Goal: Transaction & Acquisition: Purchase product/service

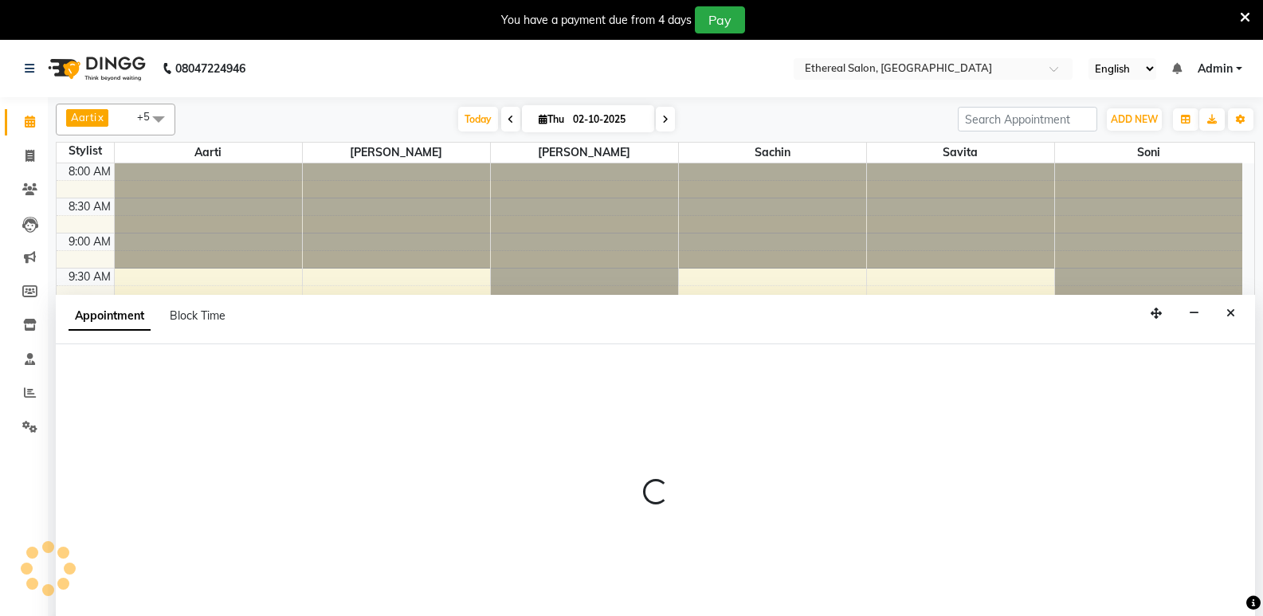
scroll to position [40, 0]
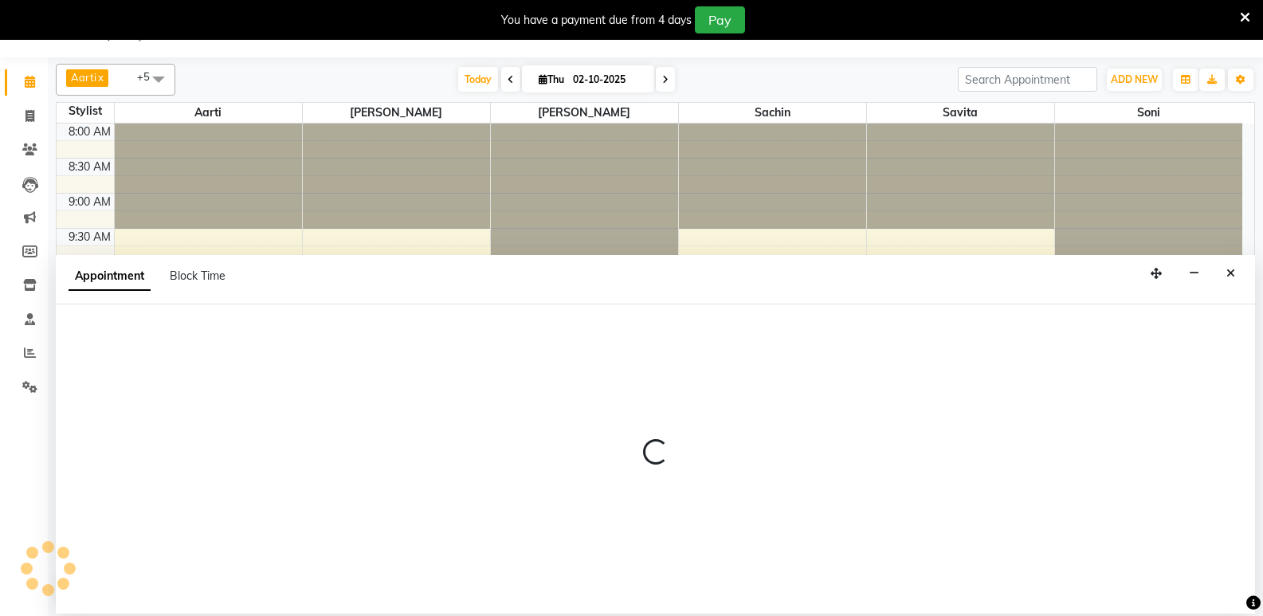
select select "6947"
select select "tentative"
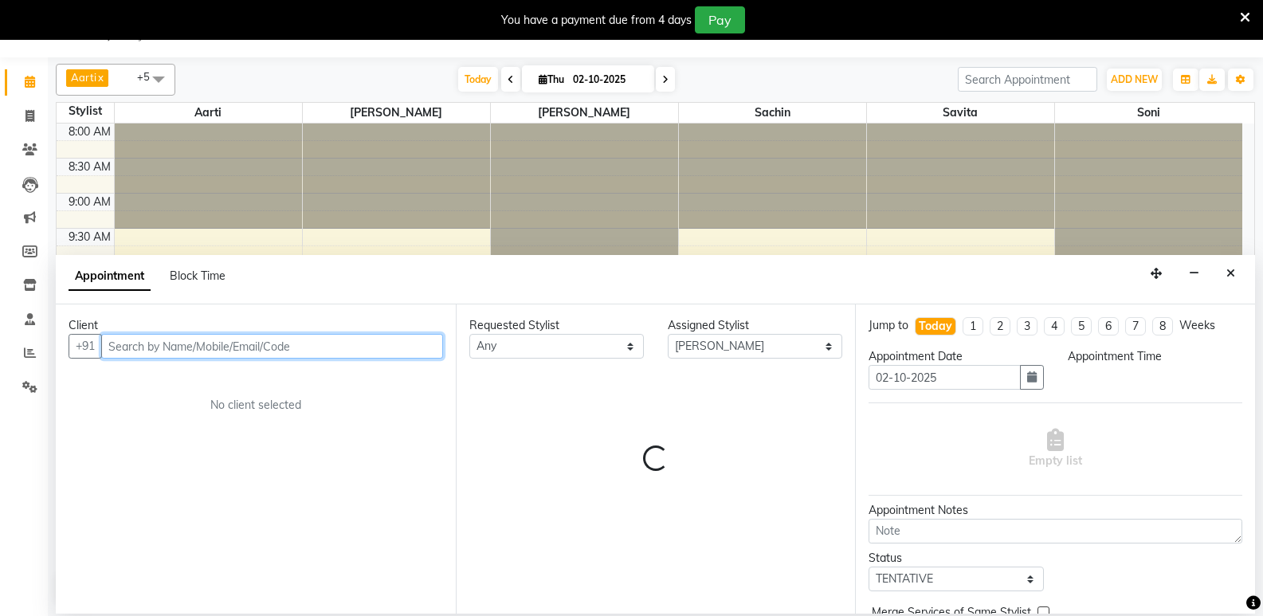
select select "600"
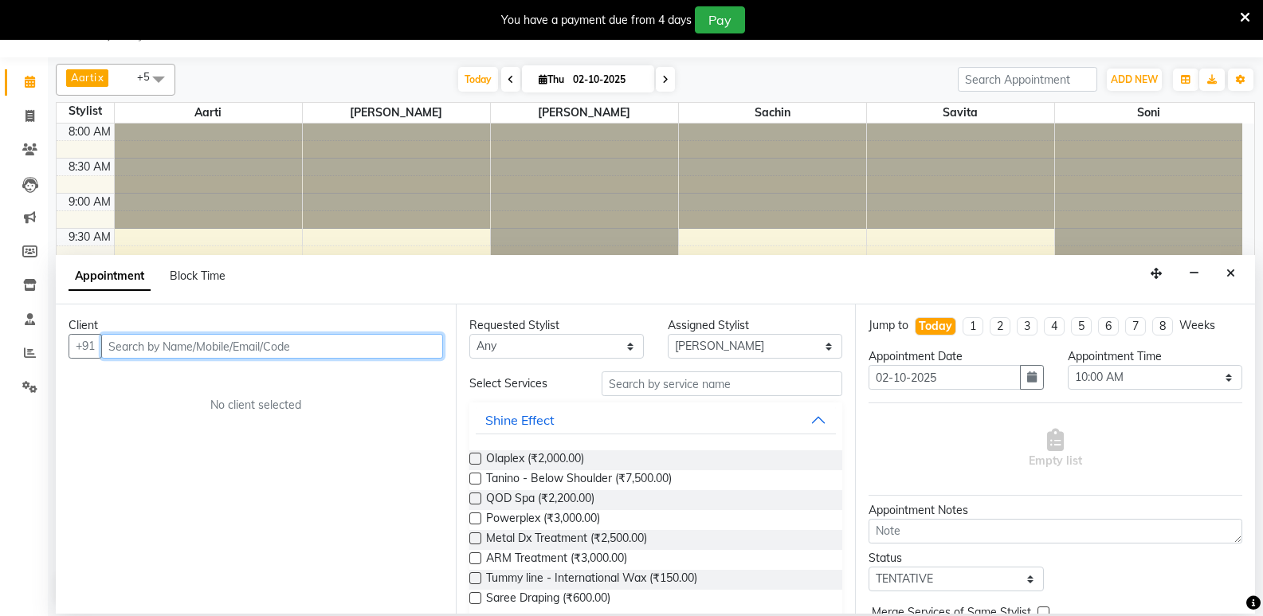
click at [147, 343] on input "text" at bounding box center [272, 346] width 342 height 25
type input "a"
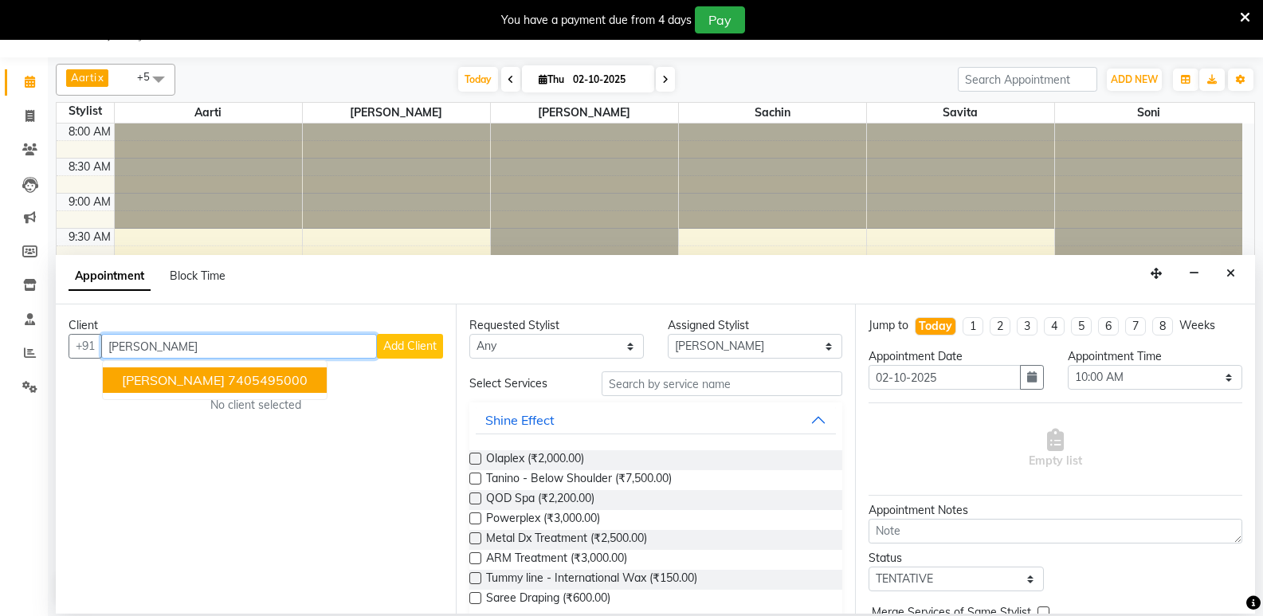
click at [228, 383] on ngb-highlight "7405495000" at bounding box center [268, 380] width 80 height 16
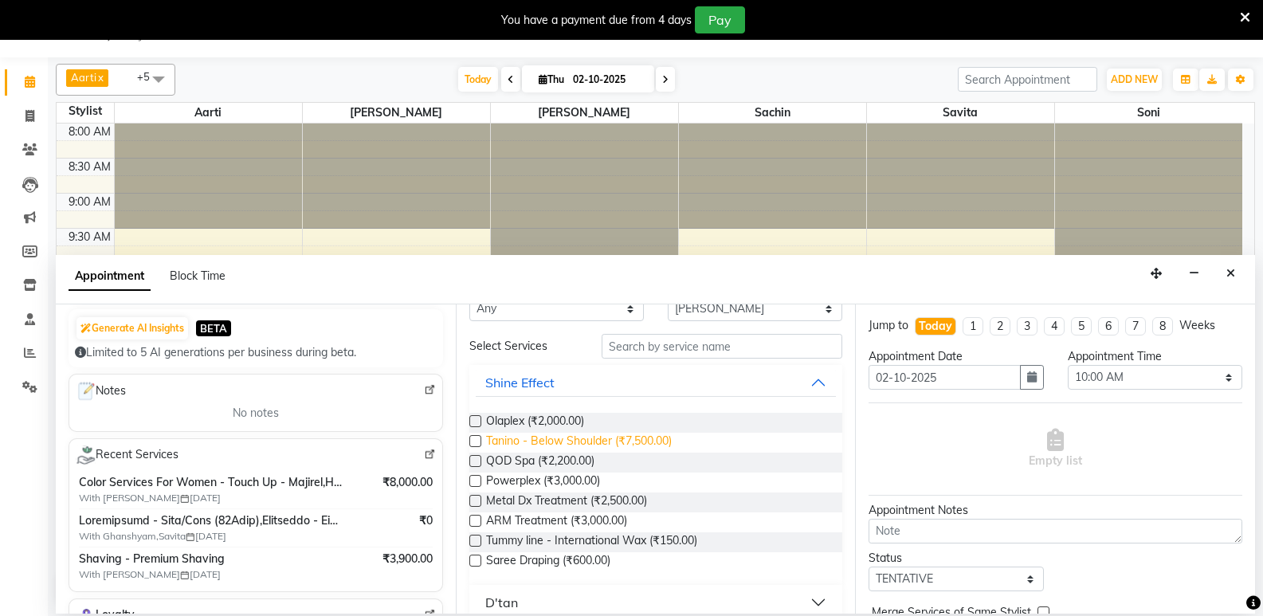
scroll to position [0, 0]
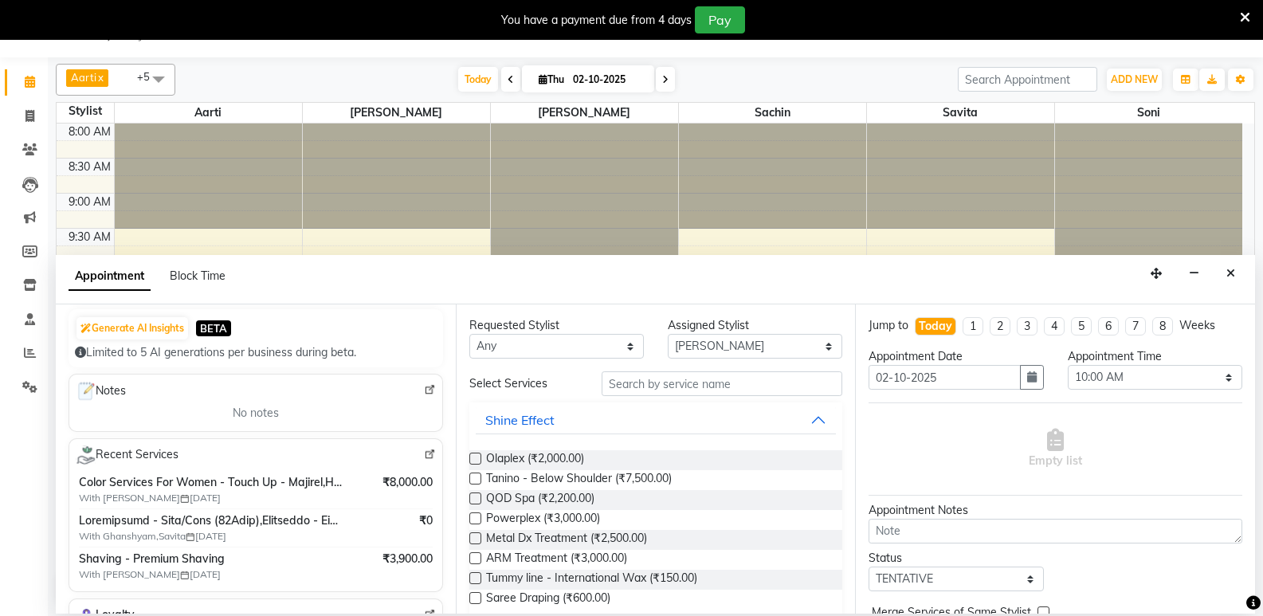
type input "7405495000"
click at [616, 383] on input "text" at bounding box center [722, 383] width 241 height 25
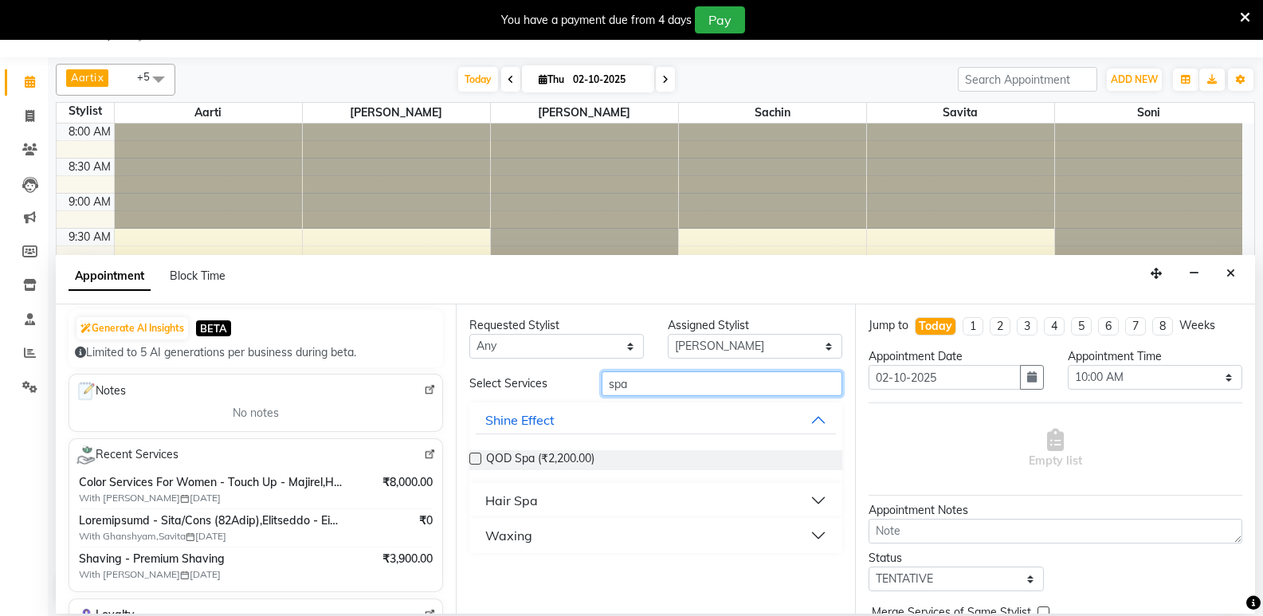
type input "spa"
click at [535, 499] on div "Hair Spa" at bounding box center [511, 500] width 53 height 19
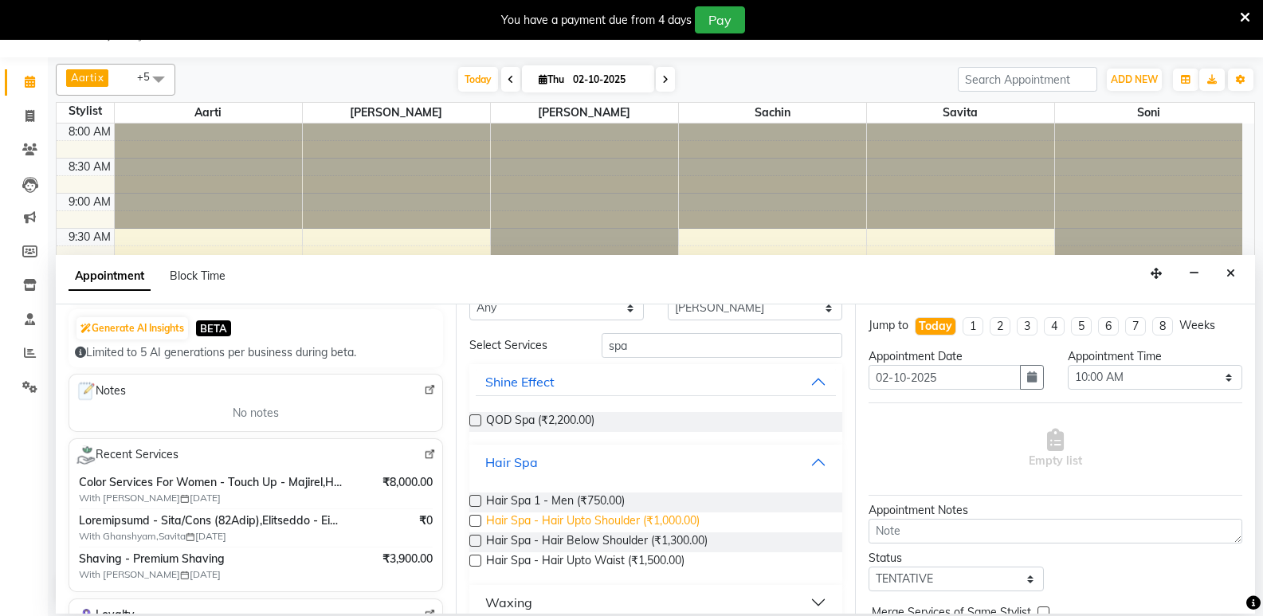
scroll to position [57, 0]
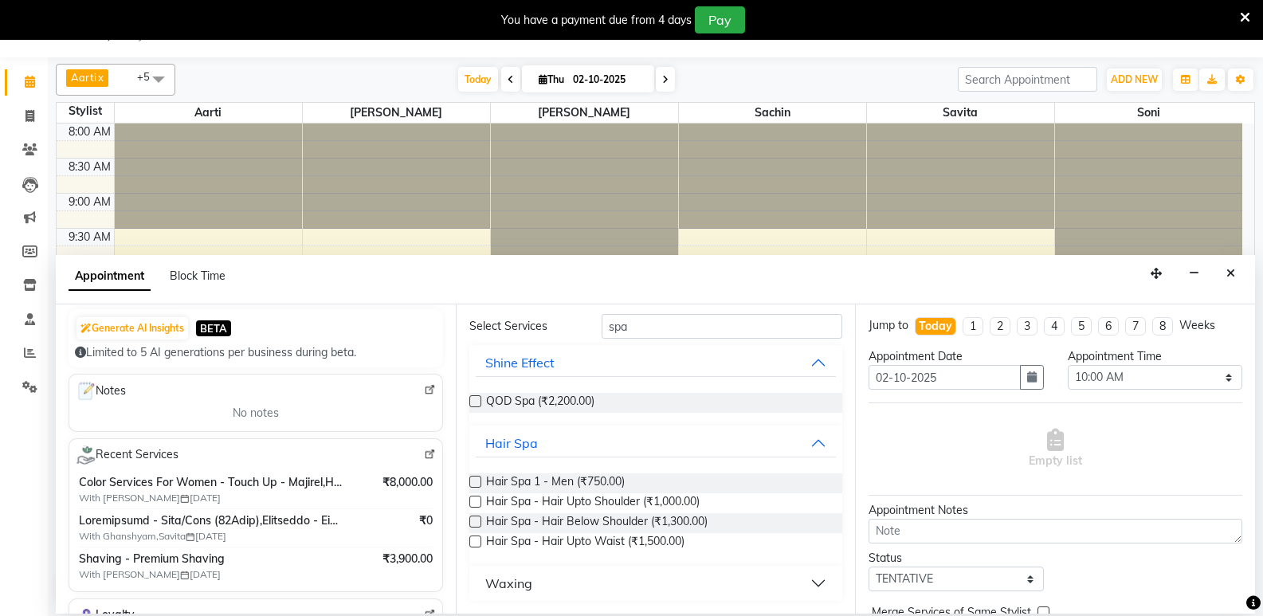
click at [474, 541] on label at bounding box center [475, 542] width 12 height 12
click at [474, 541] on input "checkbox" at bounding box center [474, 543] width 10 height 10
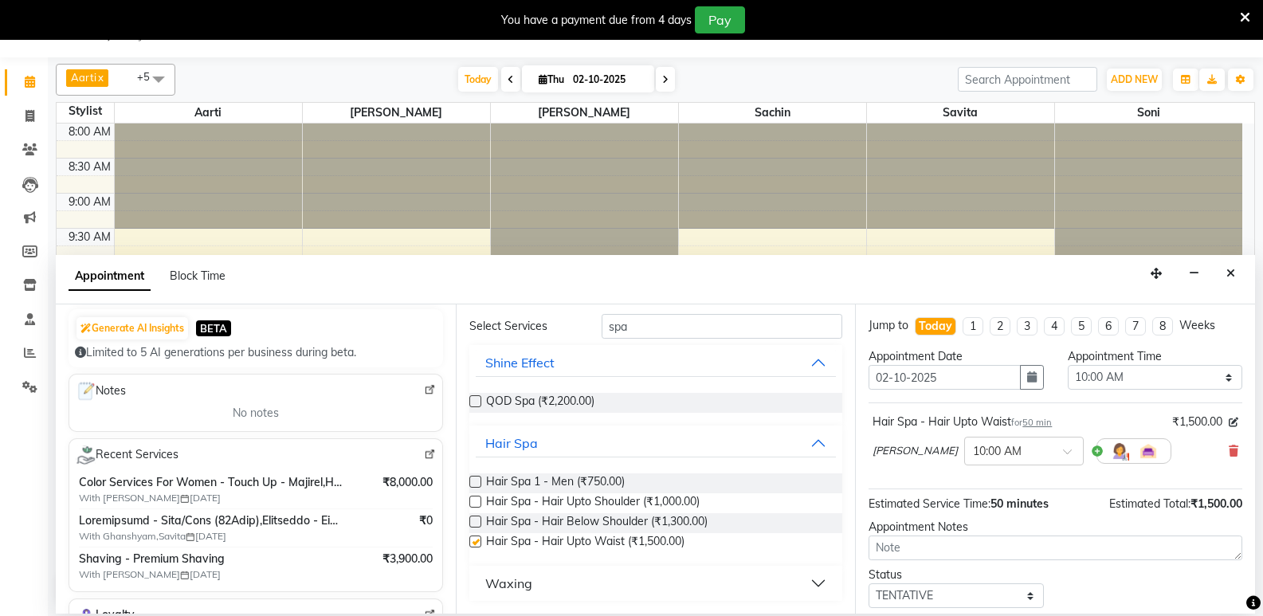
checkbox input "false"
drag, startPoint x: 643, startPoint y: 316, endPoint x: 645, endPoint y: 324, distance: 8.9
click at [644, 319] on input "spa" at bounding box center [722, 326] width 241 height 25
type input "s"
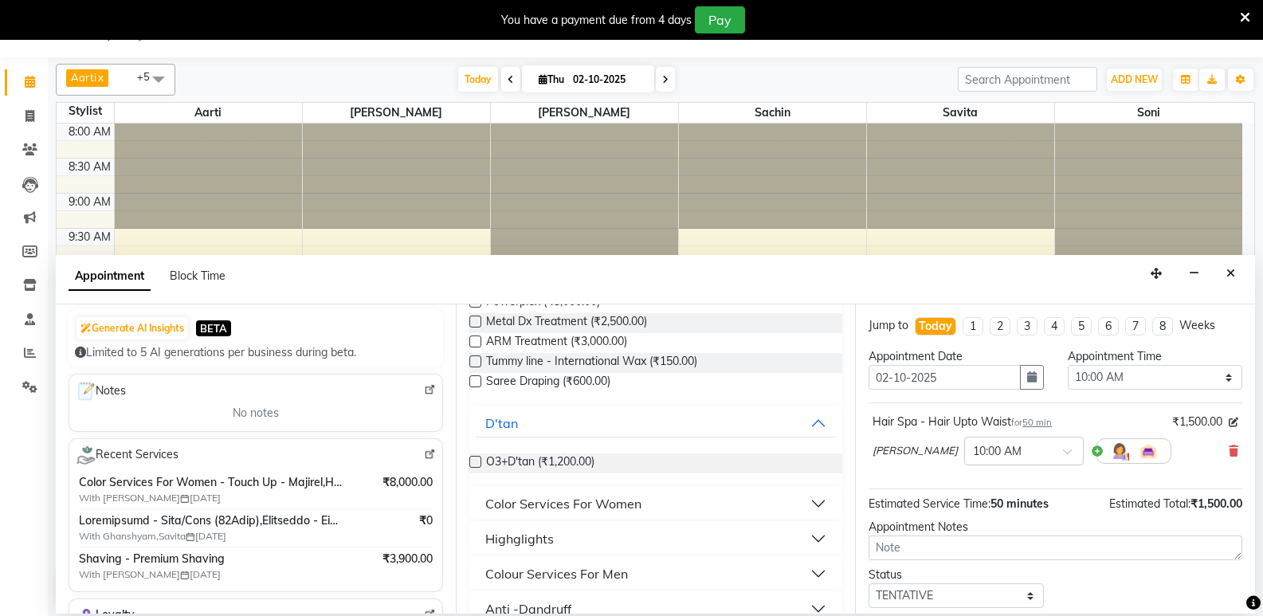
scroll to position [296, 0]
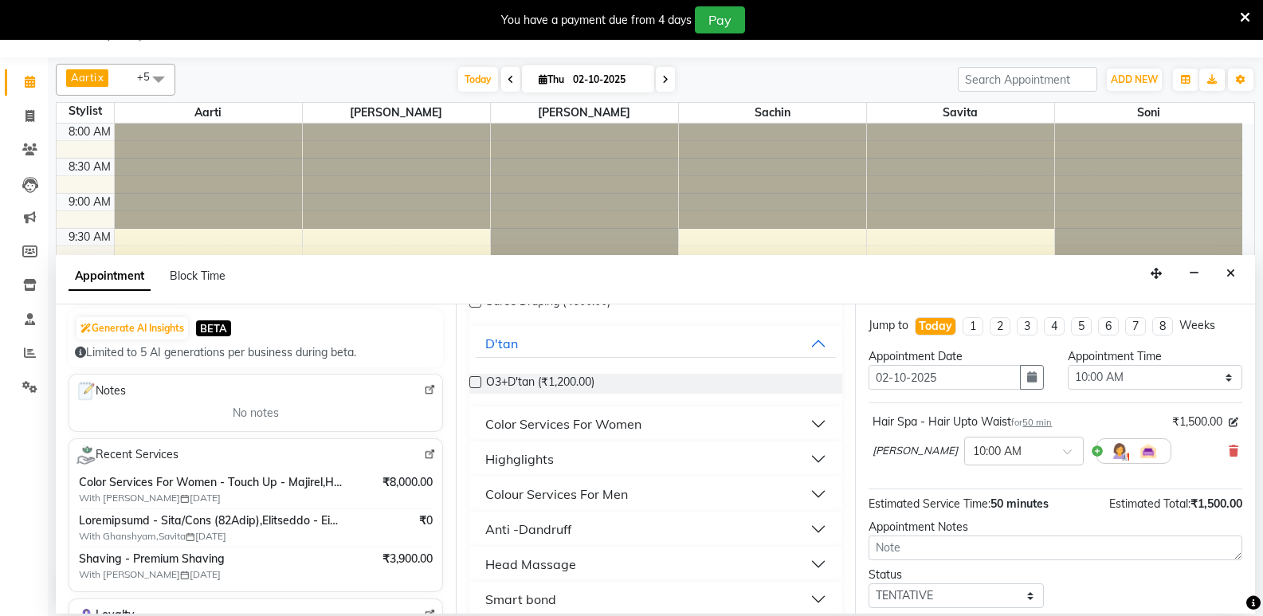
click at [571, 430] on div "Color Services For Women" at bounding box center [563, 423] width 156 height 19
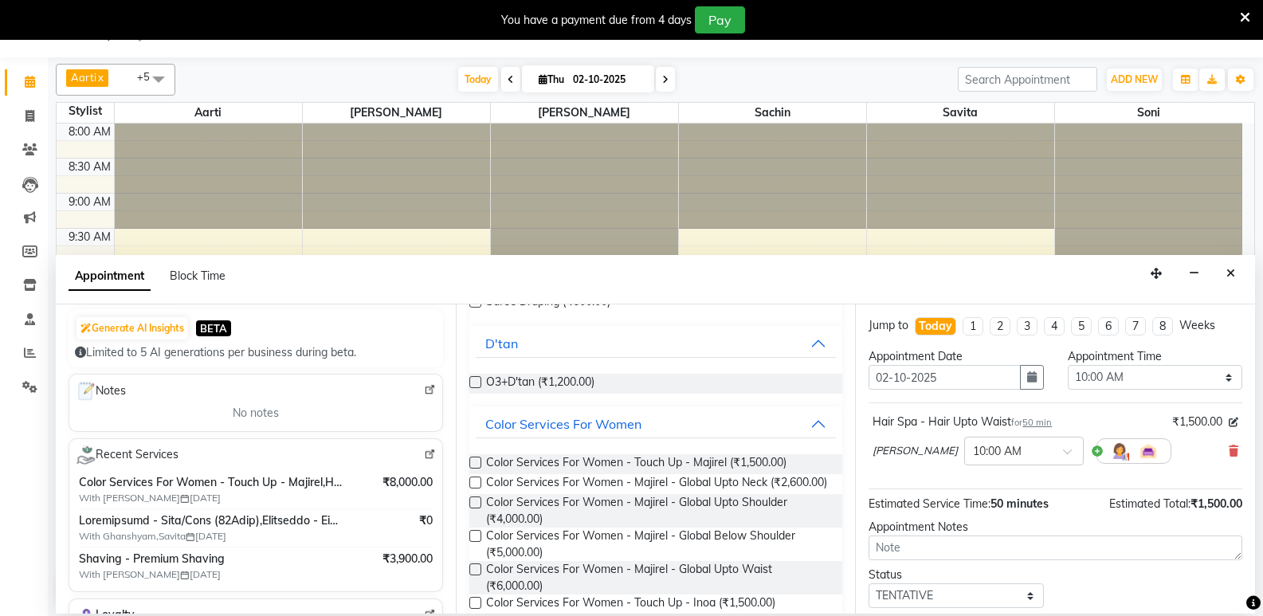
click at [480, 461] on label at bounding box center [475, 463] width 12 height 12
click at [480, 461] on input "checkbox" at bounding box center [474, 464] width 10 height 10
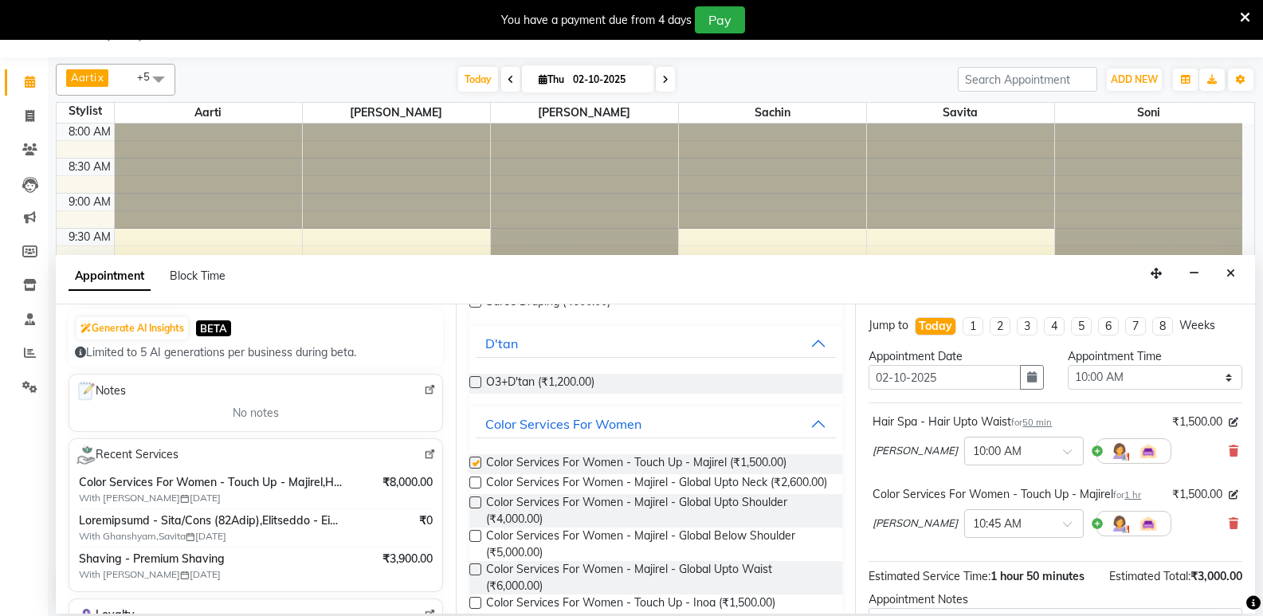
checkbox input "false"
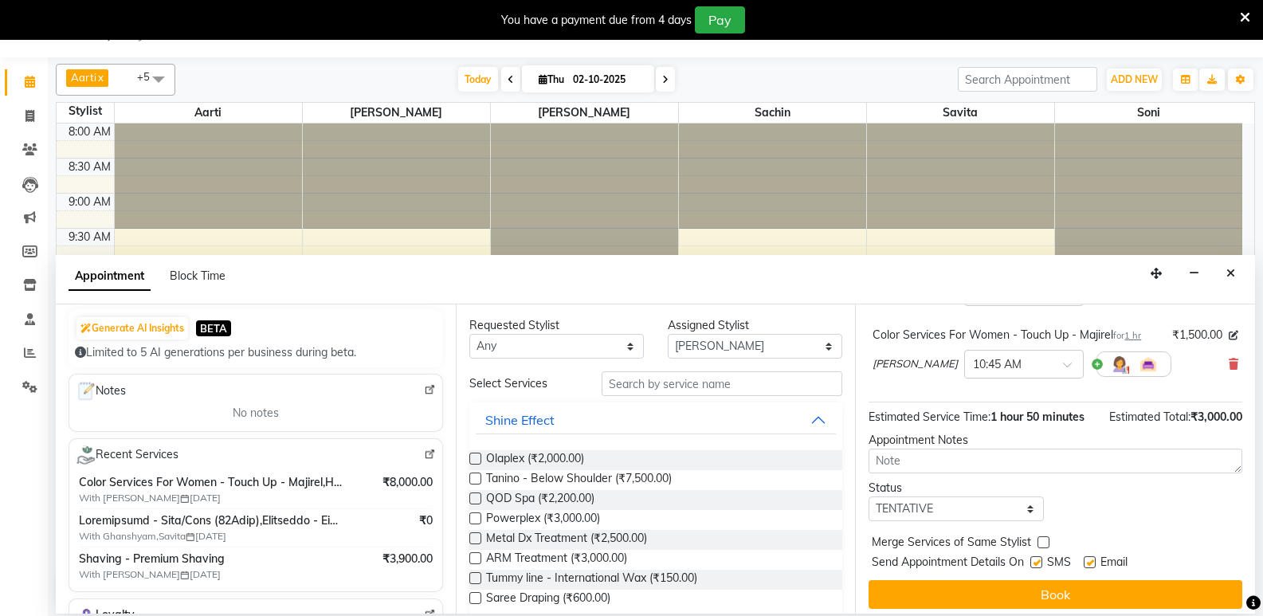
scroll to position [0, 0]
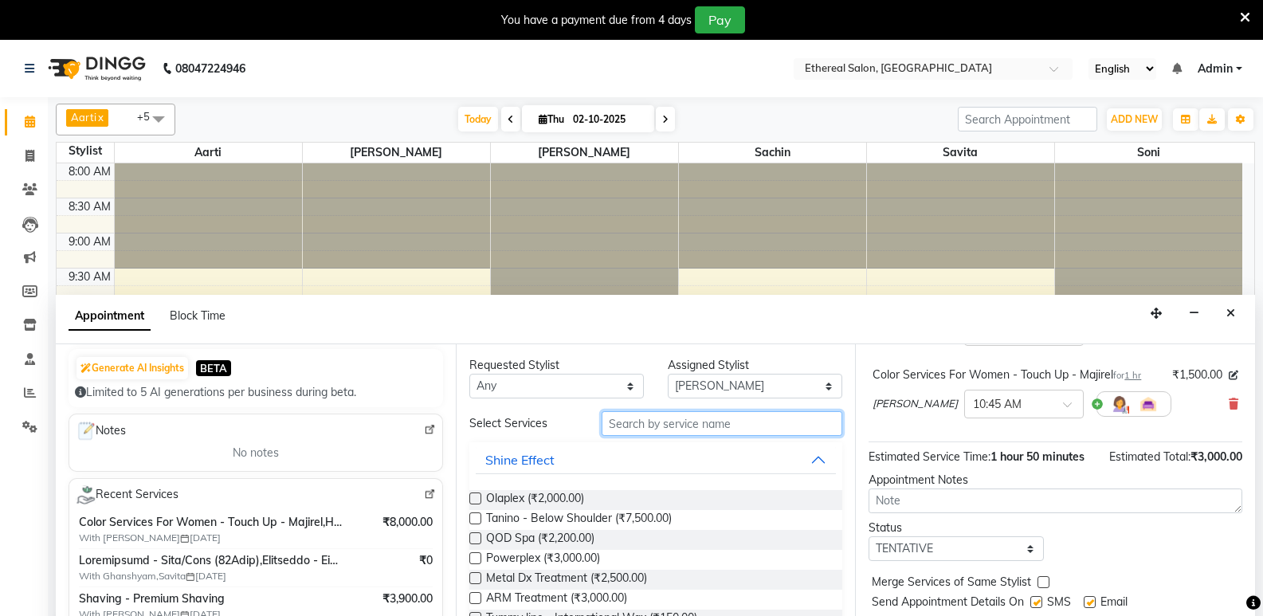
click at [638, 426] on input "text" at bounding box center [722, 423] width 241 height 25
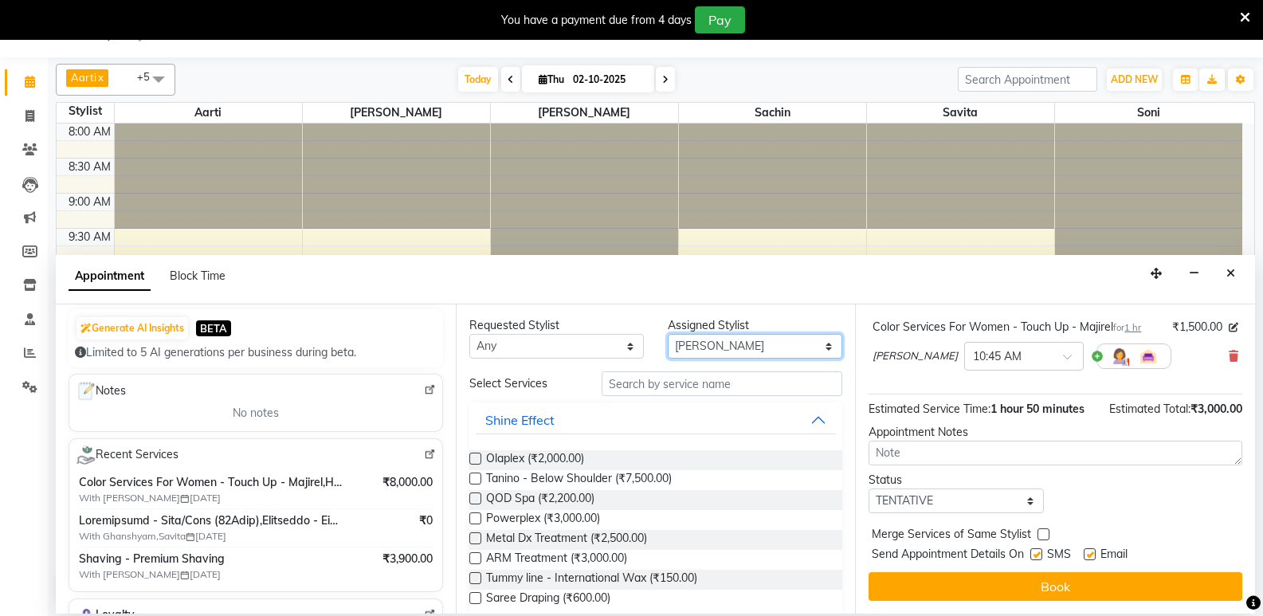
click at [685, 341] on select "Select Aarti [PERSON_NAME] [PERSON_NAME]" at bounding box center [755, 346] width 175 height 25
select select "6951"
click at [668, 334] on select "Select Aarti [PERSON_NAME] [PERSON_NAME]" at bounding box center [755, 346] width 175 height 25
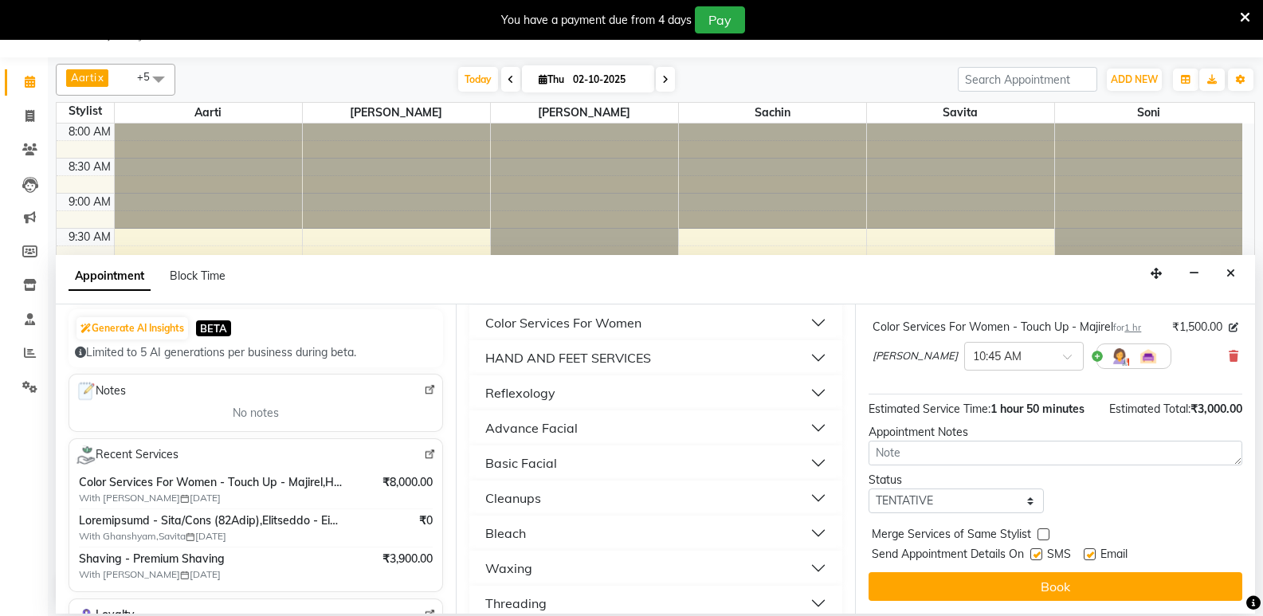
scroll to position [373, 0]
click at [519, 434] on div "Reflexology" at bounding box center [520, 427] width 70 height 19
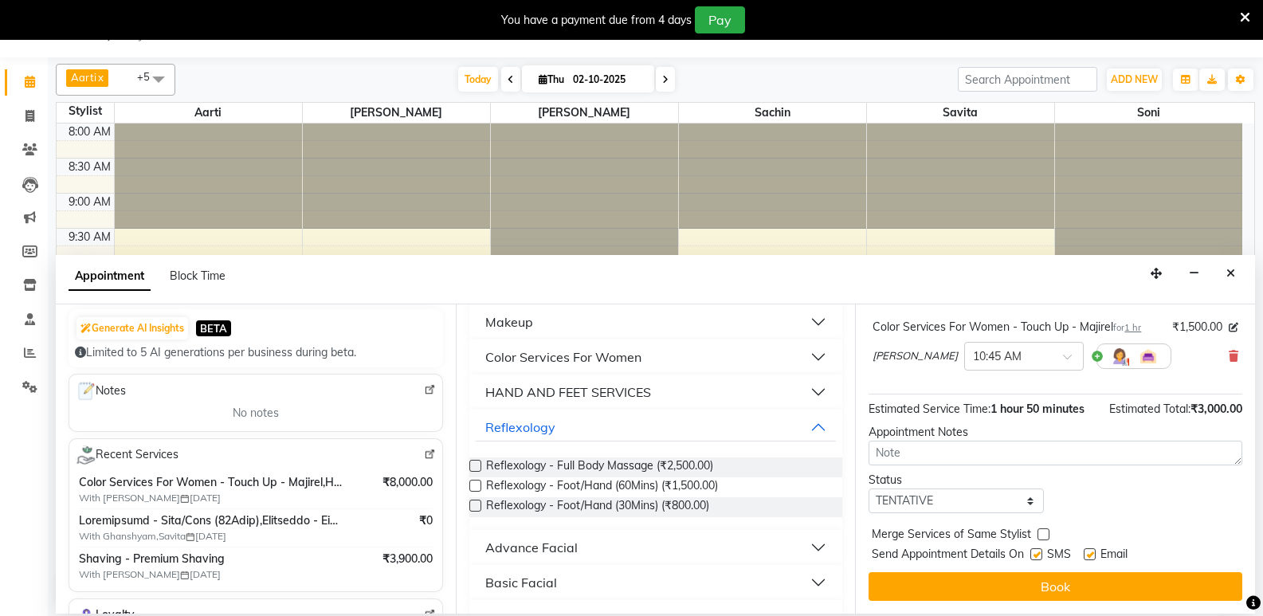
click at [477, 504] on label at bounding box center [475, 506] width 12 height 12
click at [477, 504] on input "checkbox" at bounding box center [474, 507] width 10 height 10
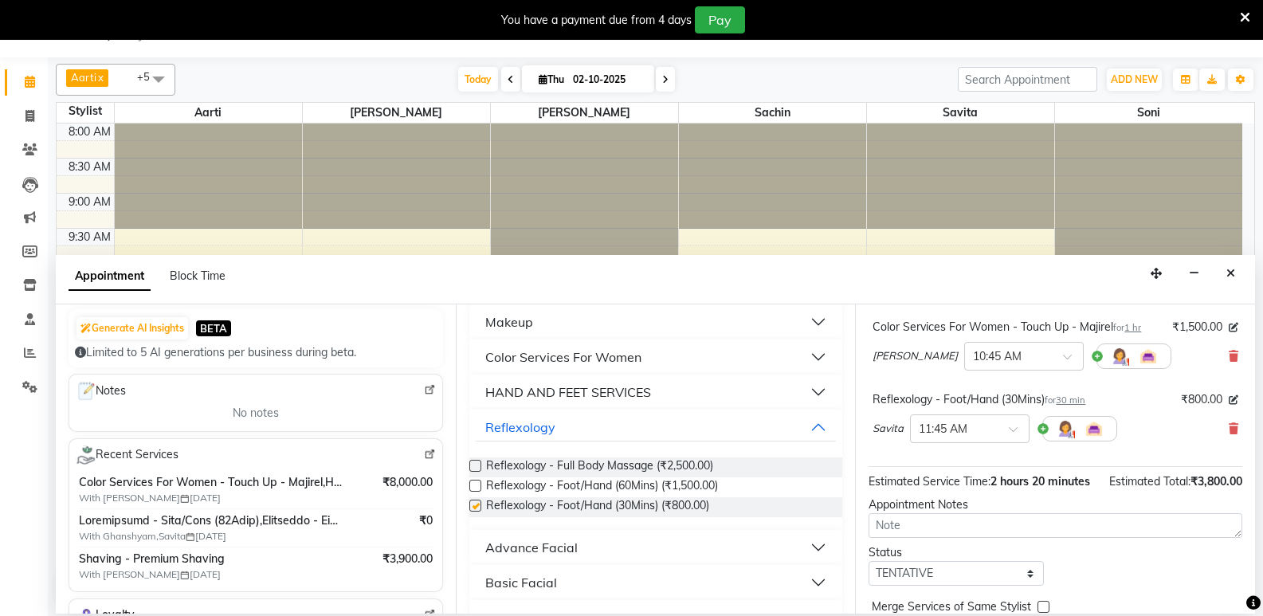
click at [477, 504] on label at bounding box center [475, 506] width 12 height 12
click at [477, 504] on input "checkbox" at bounding box center [474, 507] width 10 height 10
checkbox input "false"
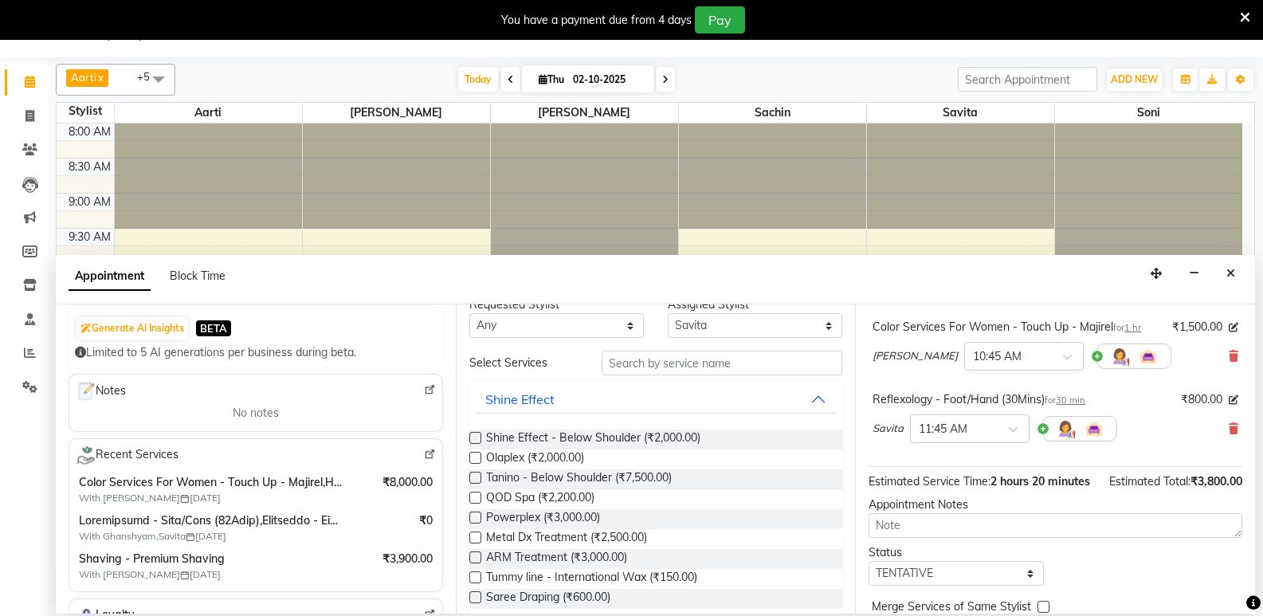
scroll to position [0, 0]
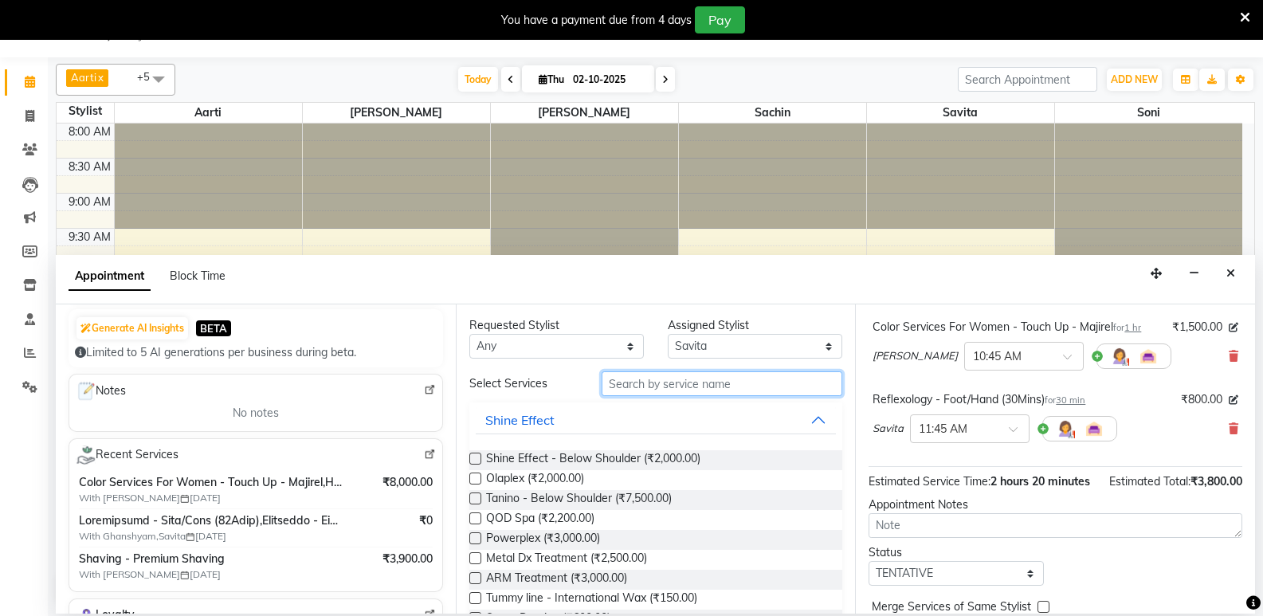
click at [630, 388] on input "text" at bounding box center [722, 383] width 241 height 25
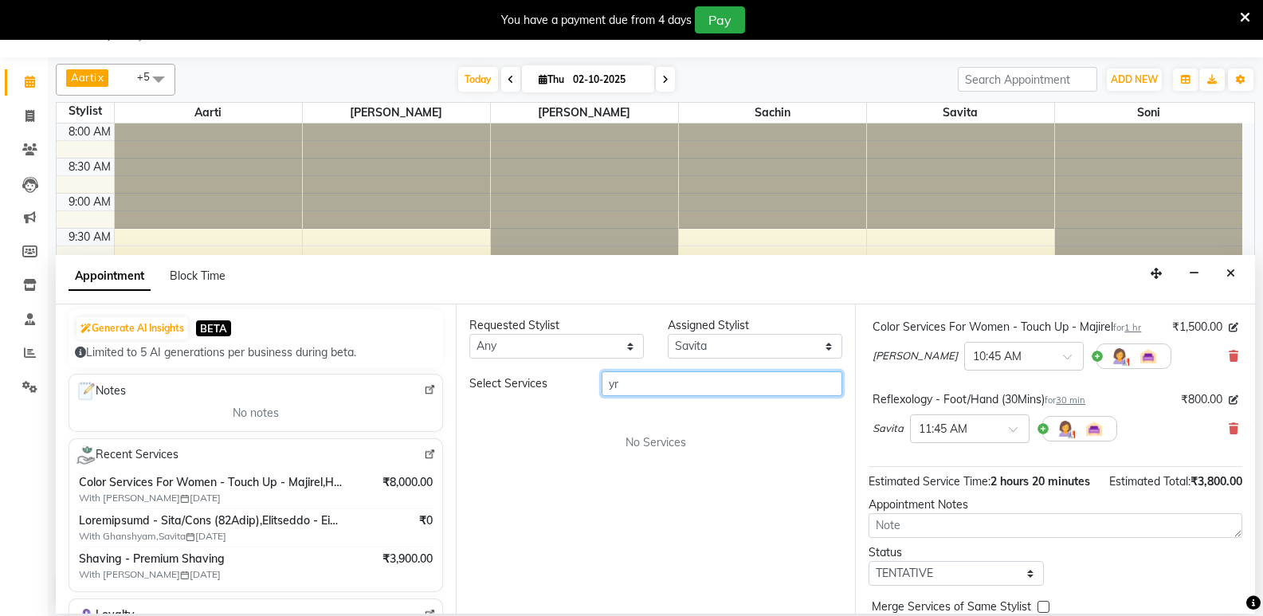
type input "y"
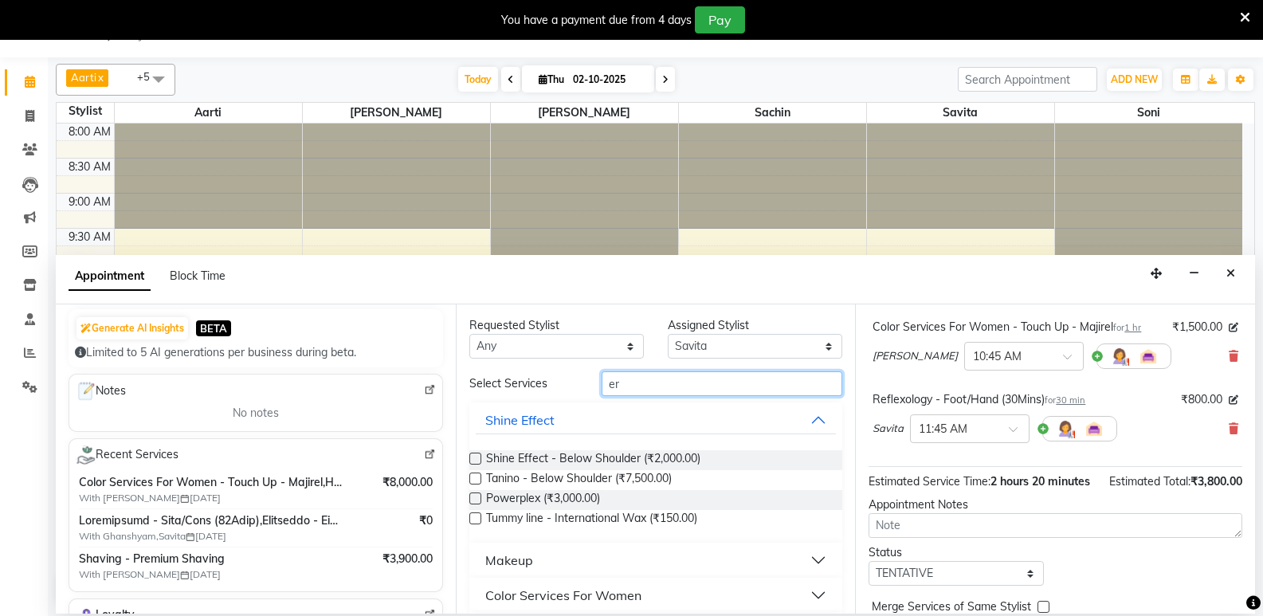
type input "e"
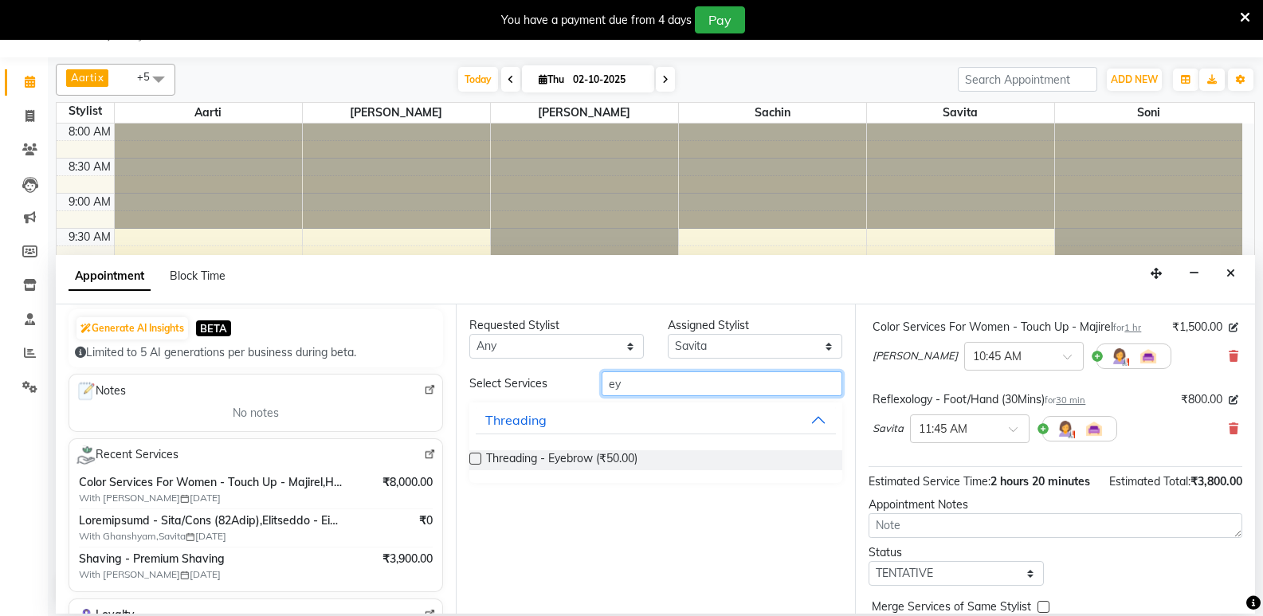
type input "ey"
click at [474, 457] on label at bounding box center [475, 459] width 12 height 12
click at [474, 457] on input "checkbox" at bounding box center [474, 460] width 10 height 10
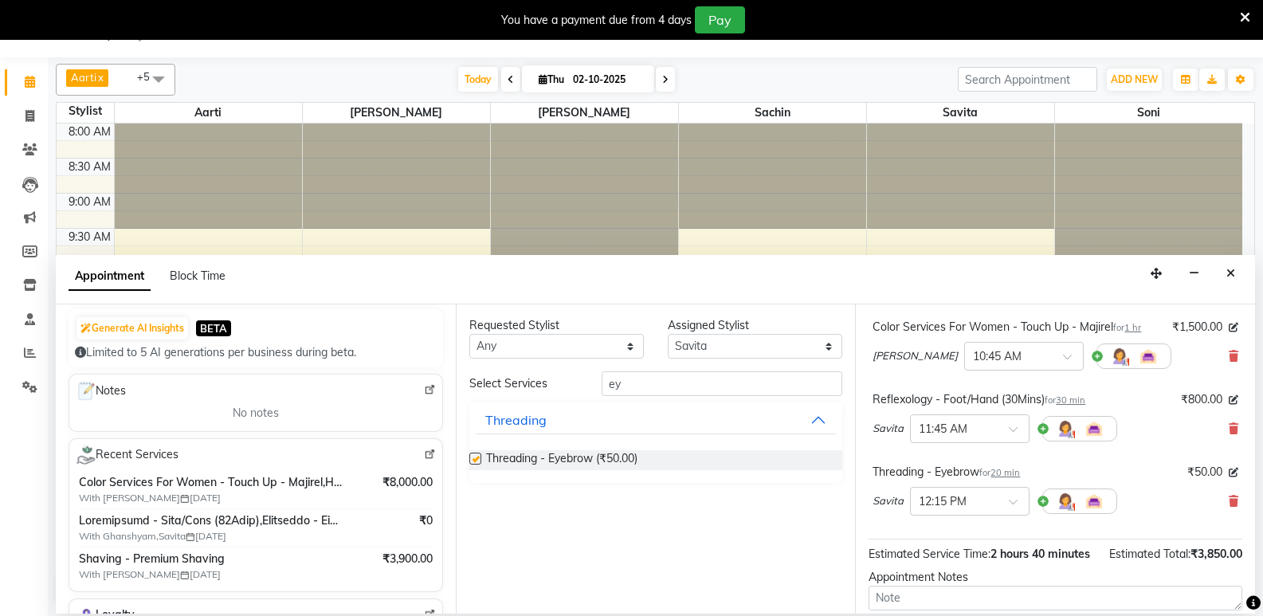
checkbox input "false"
click at [662, 383] on input "ey" at bounding box center [722, 383] width 241 height 25
type input "e"
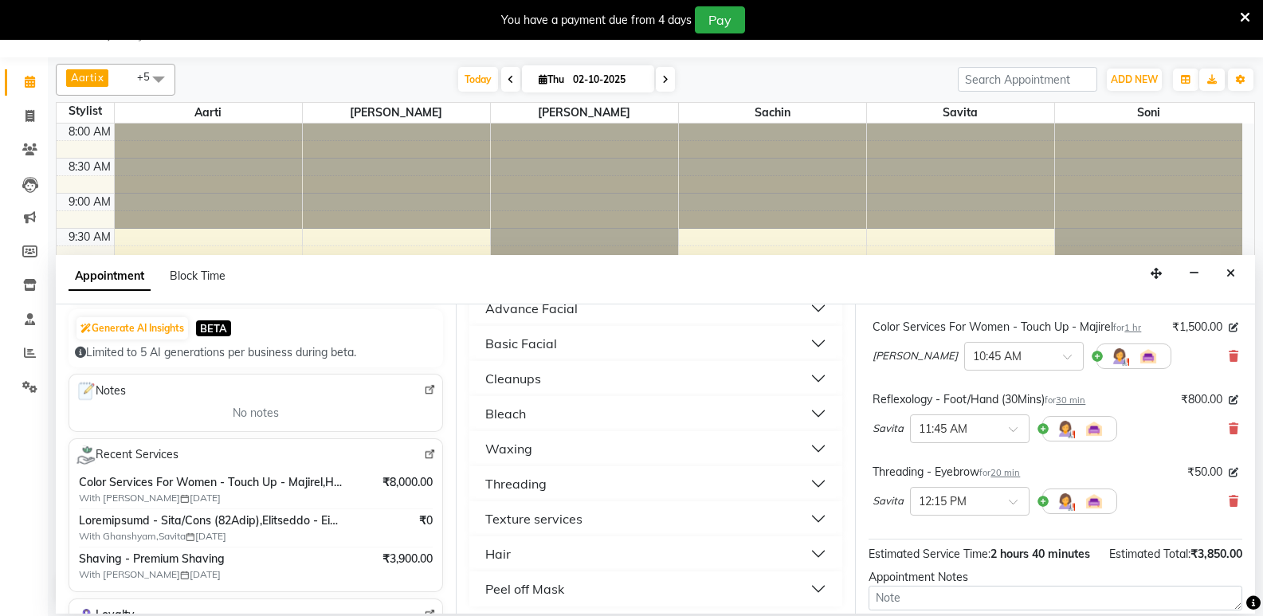
scroll to position [532, 0]
click at [573, 435] on button "Waxing" at bounding box center [656, 443] width 361 height 29
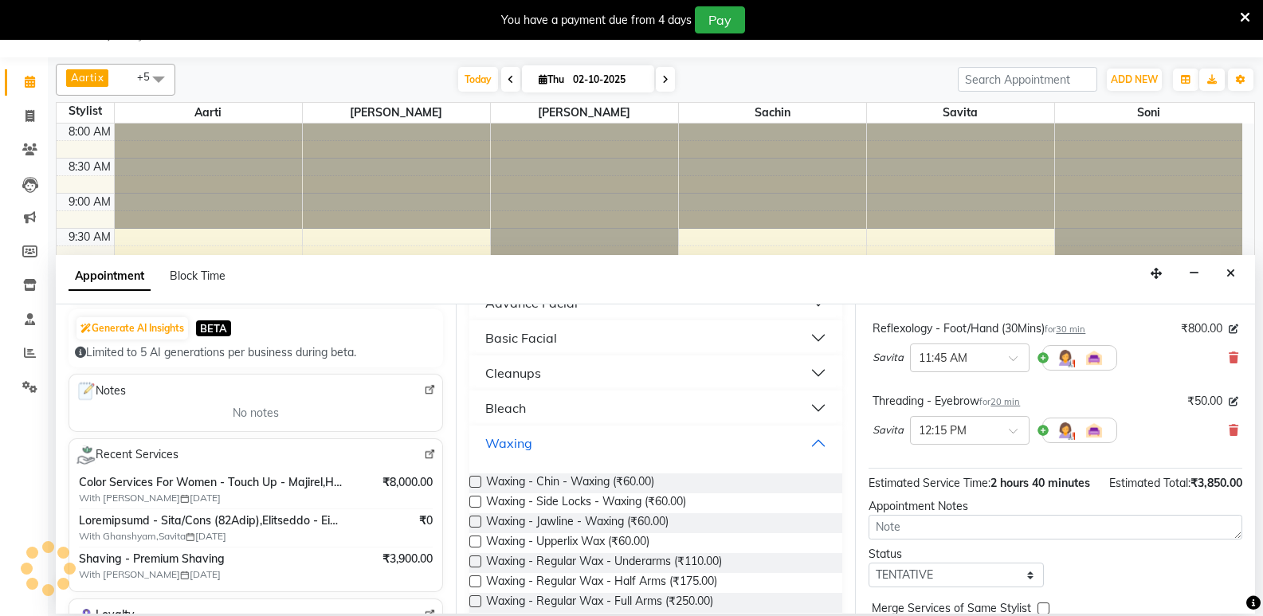
scroll to position [329, 0]
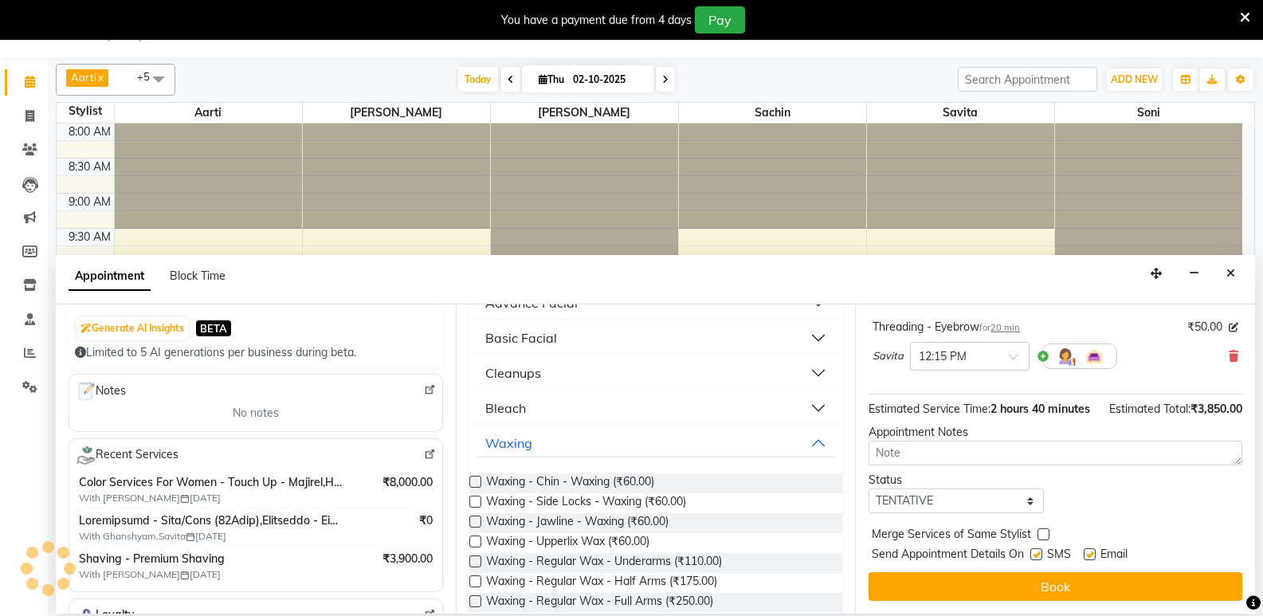
click at [1041, 533] on label at bounding box center [1044, 534] width 12 height 12
click at [1041, 533] on input "checkbox" at bounding box center [1043, 536] width 10 height 10
checkbox input "true"
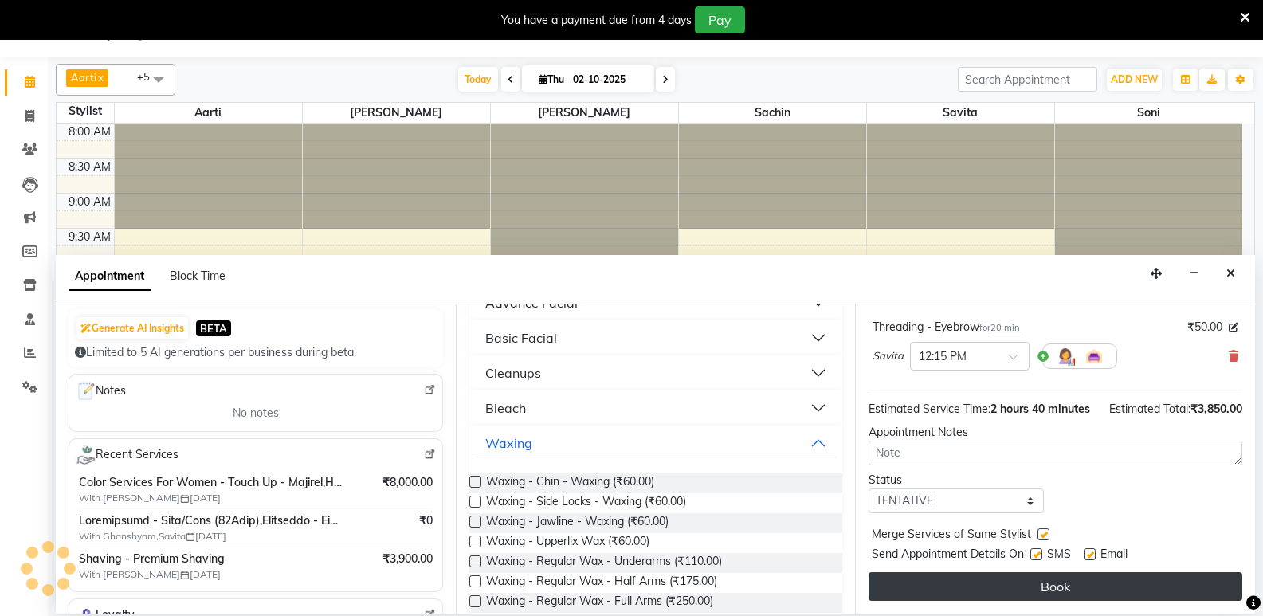
click at [1017, 589] on button "Book" at bounding box center [1056, 586] width 374 height 29
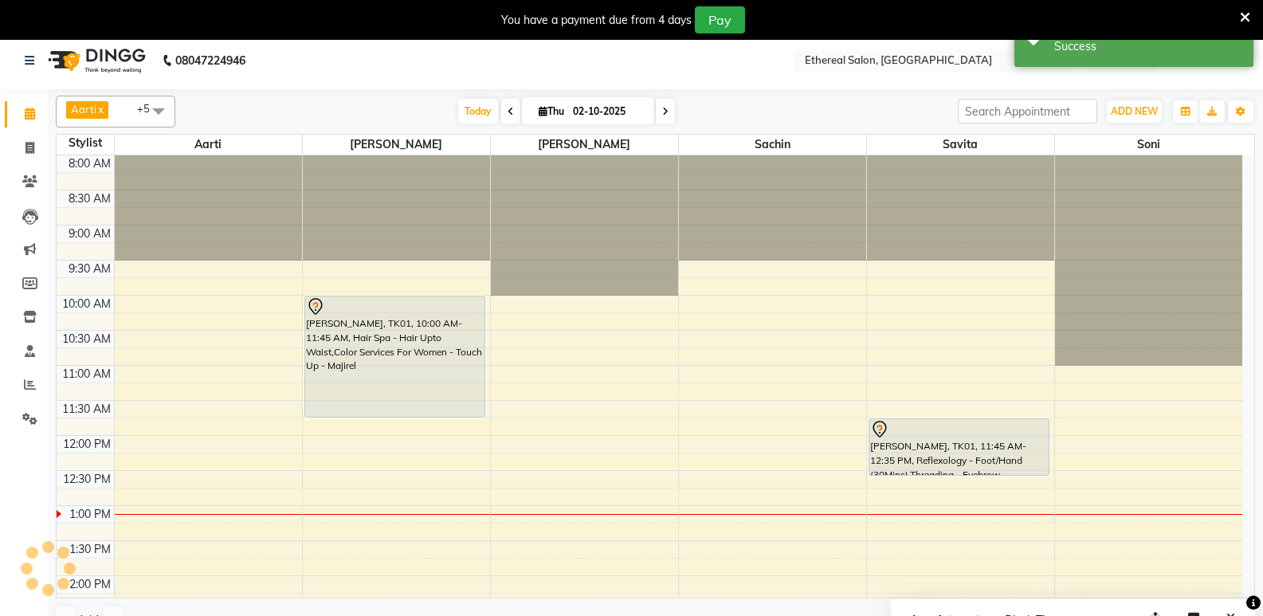
scroll to position [0, 0]
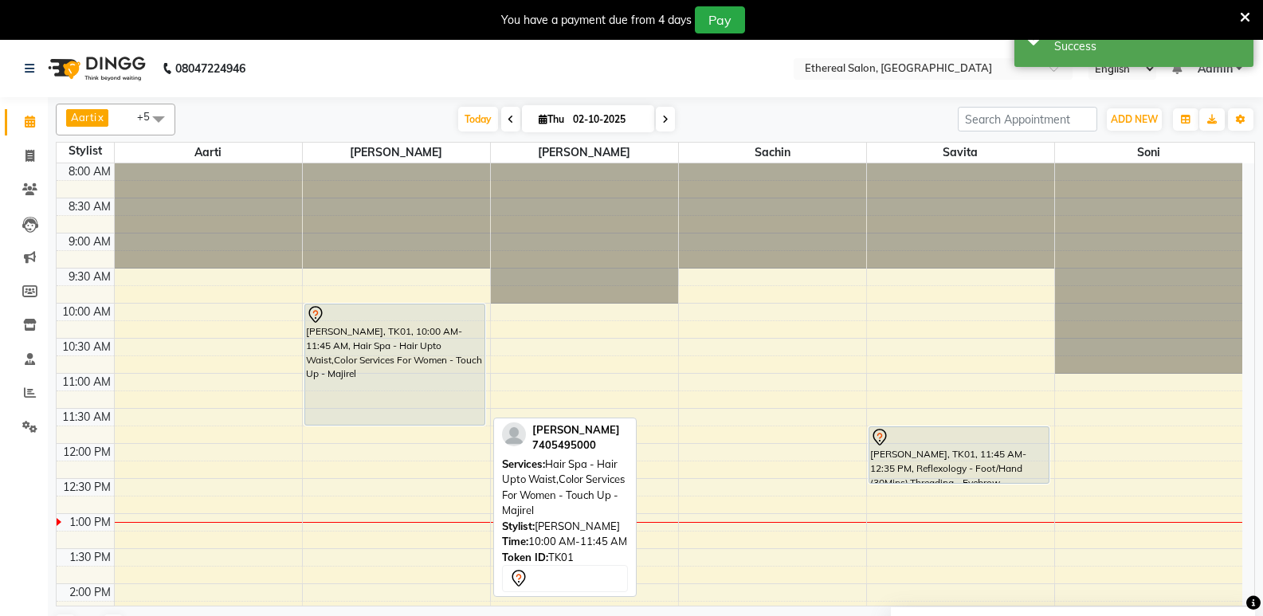
click at [364, 343] on div "[PERSON_NAME], TK01, 10:00 AM-11:45 AM, Hair Spa - Hair Upto Waist,Color Servic…" at bounding box center [394, 364] width 179 height 120
select select "7"
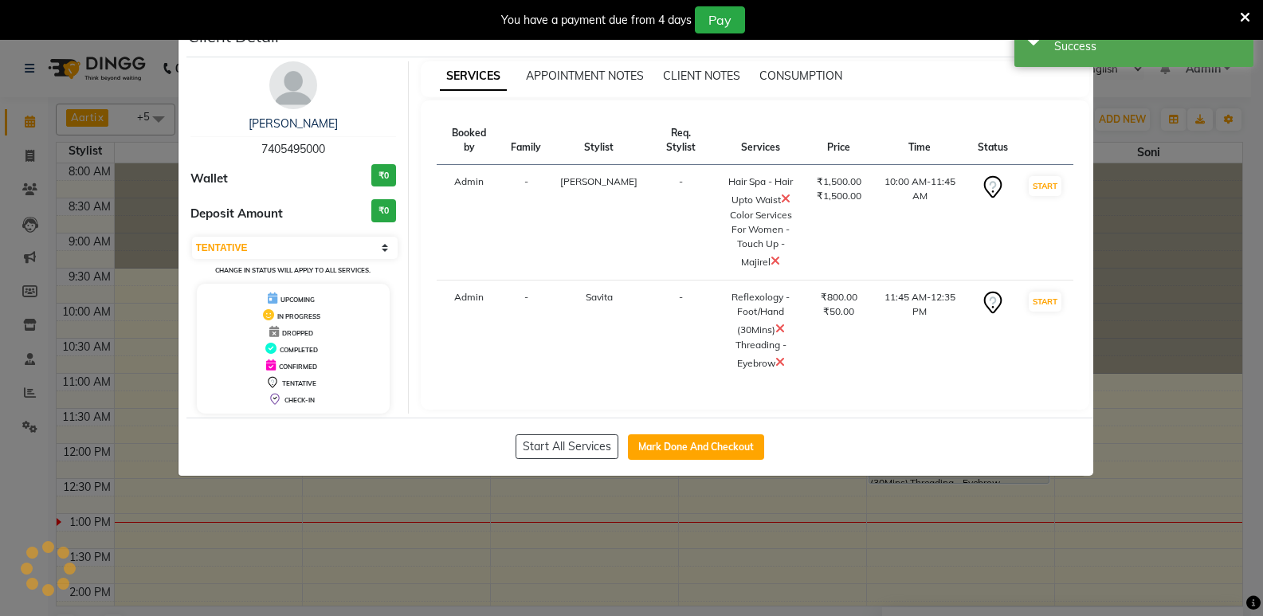
click at [367, 345] on div "Client Detail [PERSON_NAME] 7405495000 Wallet ₹0 Deposit Amount ₹0 Select IN SE…" at bounding box center [639, 249] width 907 height 453
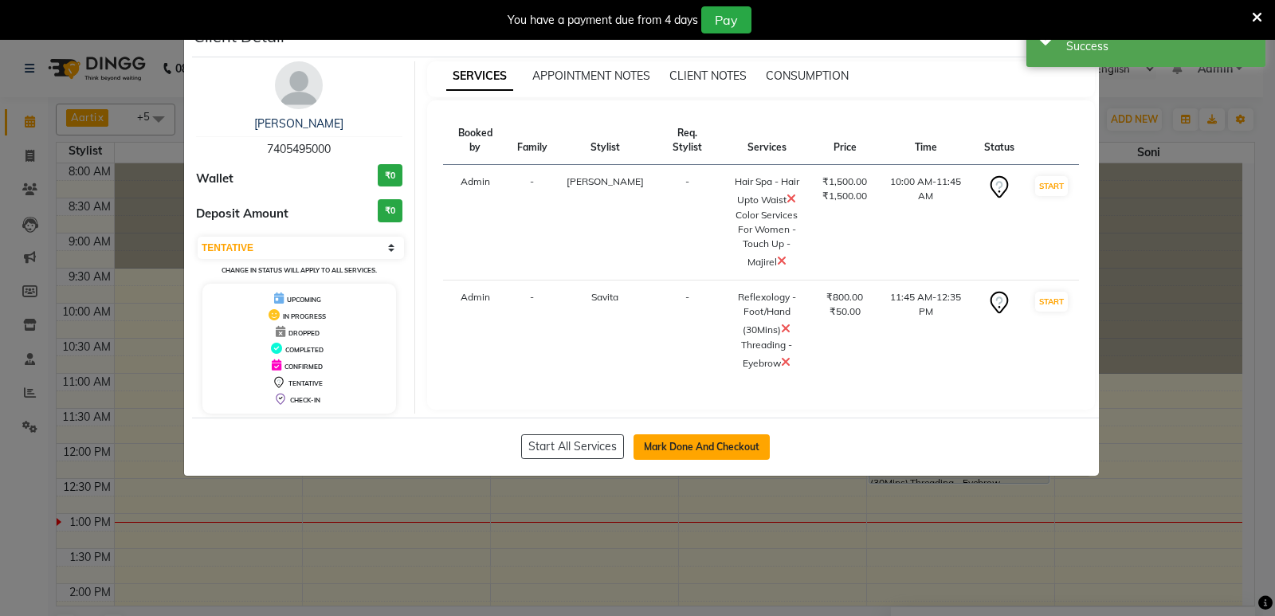
click at [689, 443] on button "Mark Done And Checkout" at bounding box center [702, 447] width 136 height 26
select select "service"
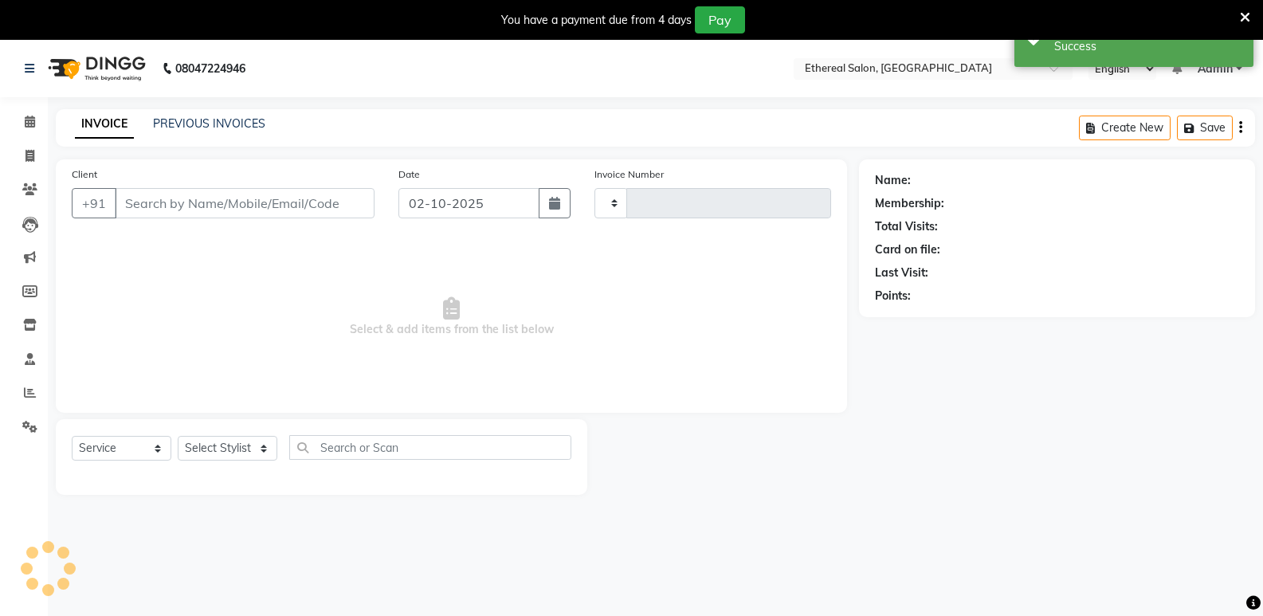
type input "0719"
select select "533"
type input "7405495000"
select select "6951"
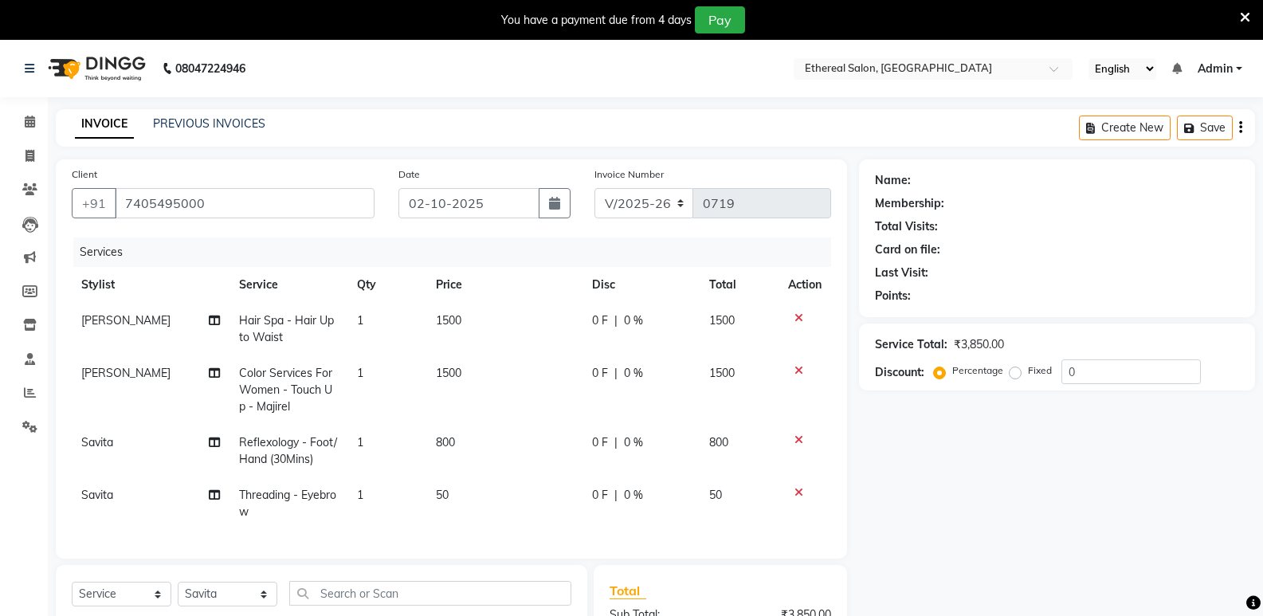
scroll to position [220, 0]
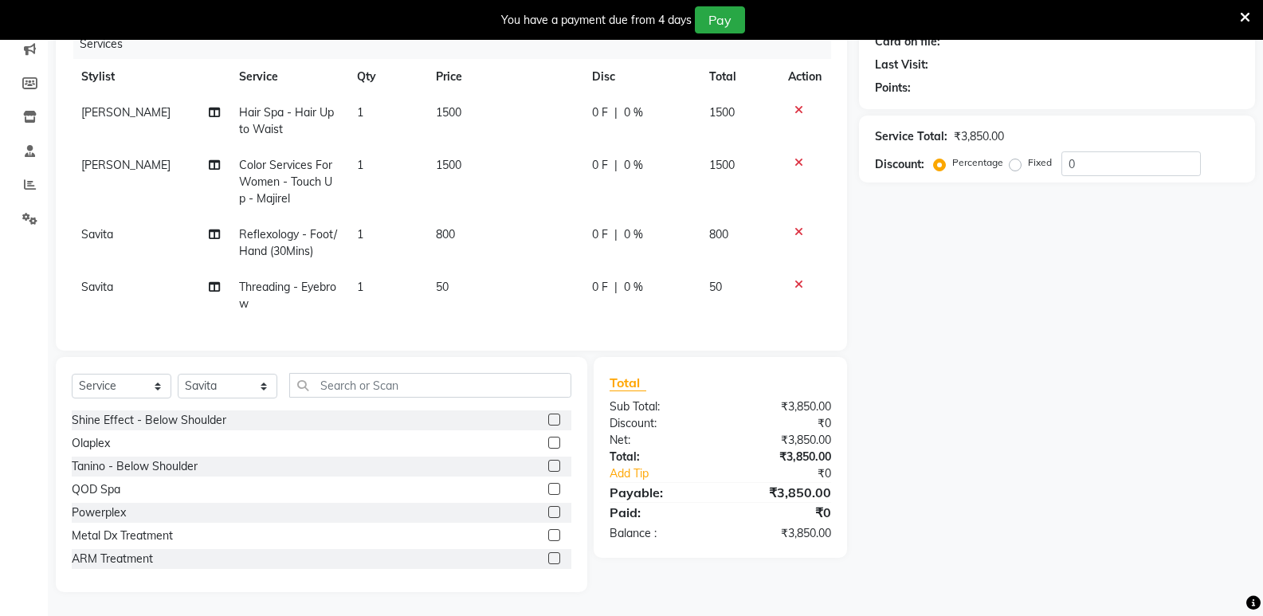
click at [366, 270] on td "1" at bounding box center [386, 295] width 79 height 53
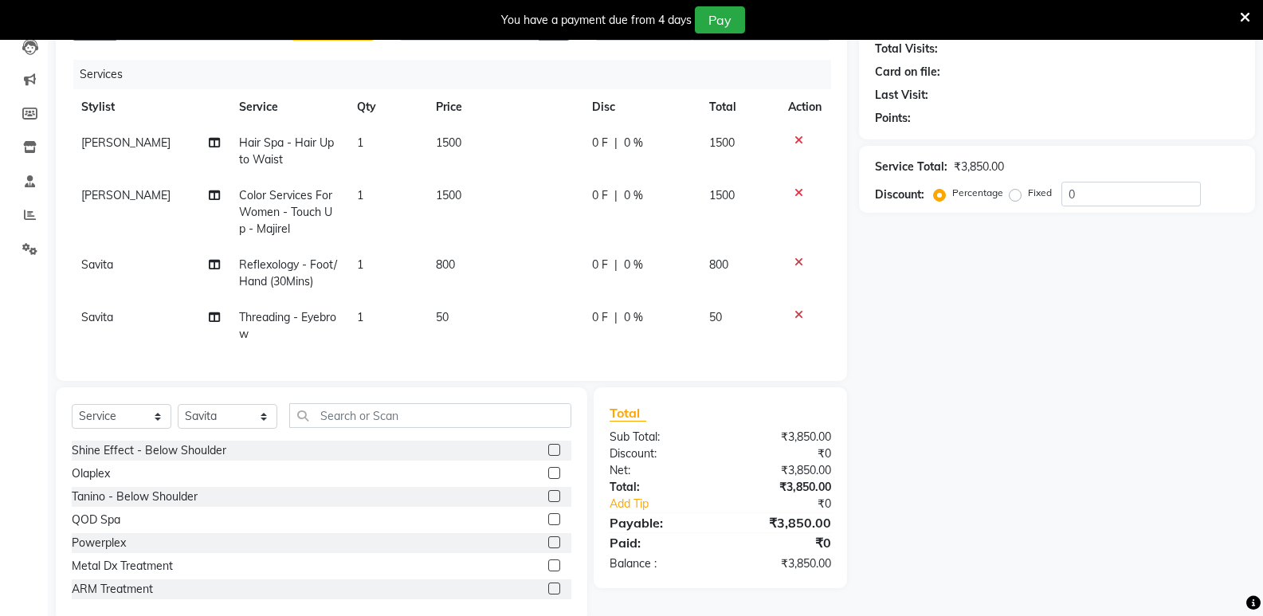
select select "6951"
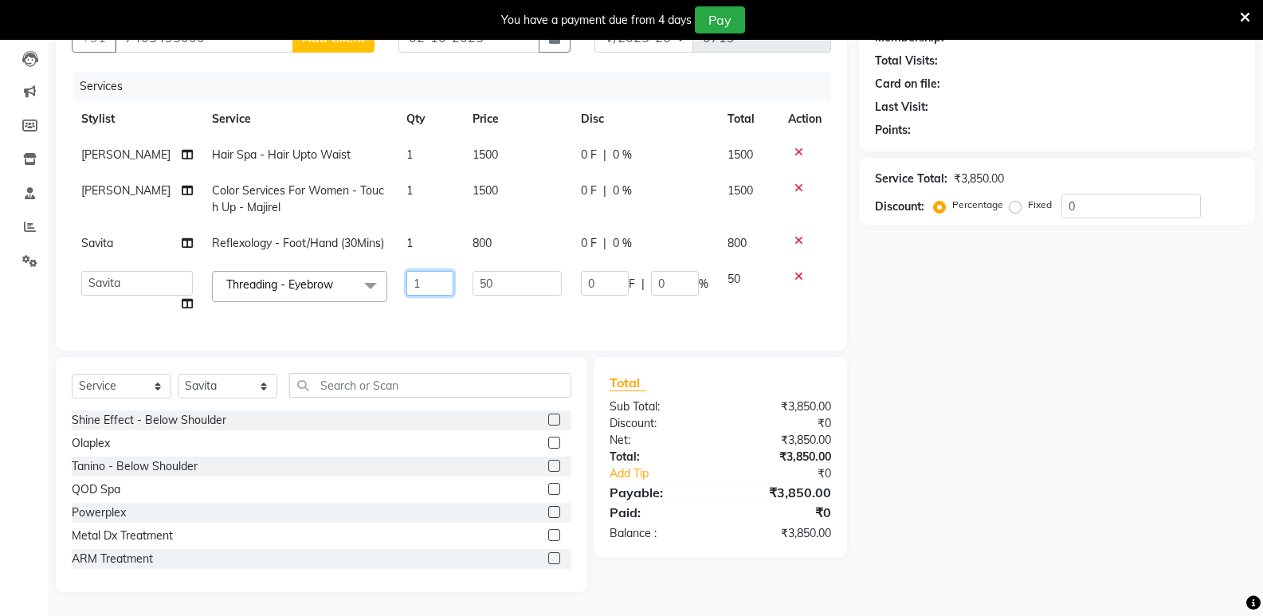
click at [406, 271] on input "1" at bounding box center [429, 283] width 47 height 25
type input "5"
click at [467, 289] on tbody "[PERSON_NAME] Hair Spa - Hair Upto Waist 1 1500 0 F | 0 % 1500 [PERSON_NAME] Co…" at bounding box center [451, 229] width 759 height 185
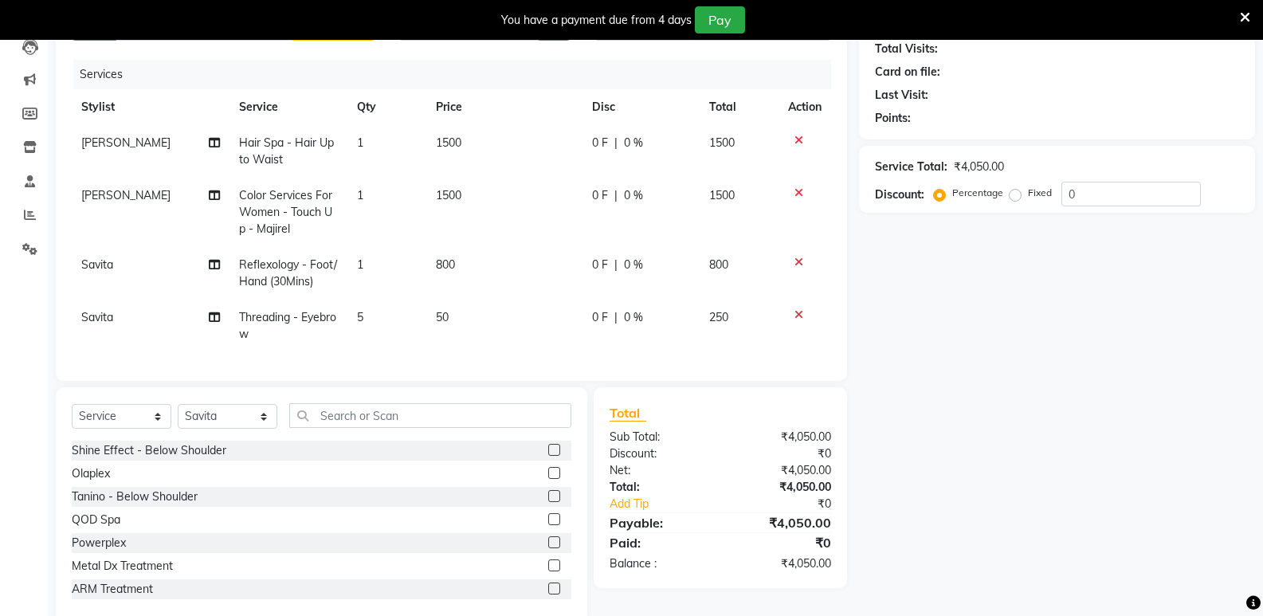
click at [359, 263] on span "1" at bounding box center [360, 264] width 6 height 14
select select "6951"
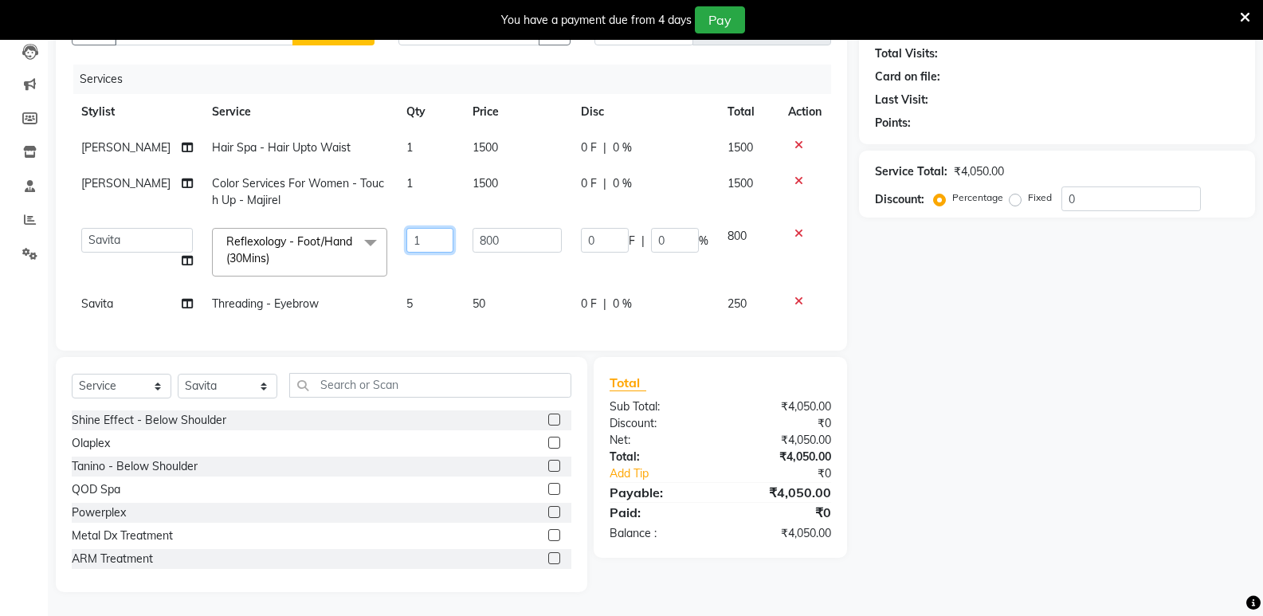
click at [409, 243] on input "1" at bounding box center [429, 240] width 47 height 25
type input "2"
click at [445, 269] on tr "Aarti [PERSON_NAME] Sachin [PERSON_NAME] Reflexology - Foot/Hand (30Mins) x Shi…" at bounding box center [451, 252] width 759 height 68
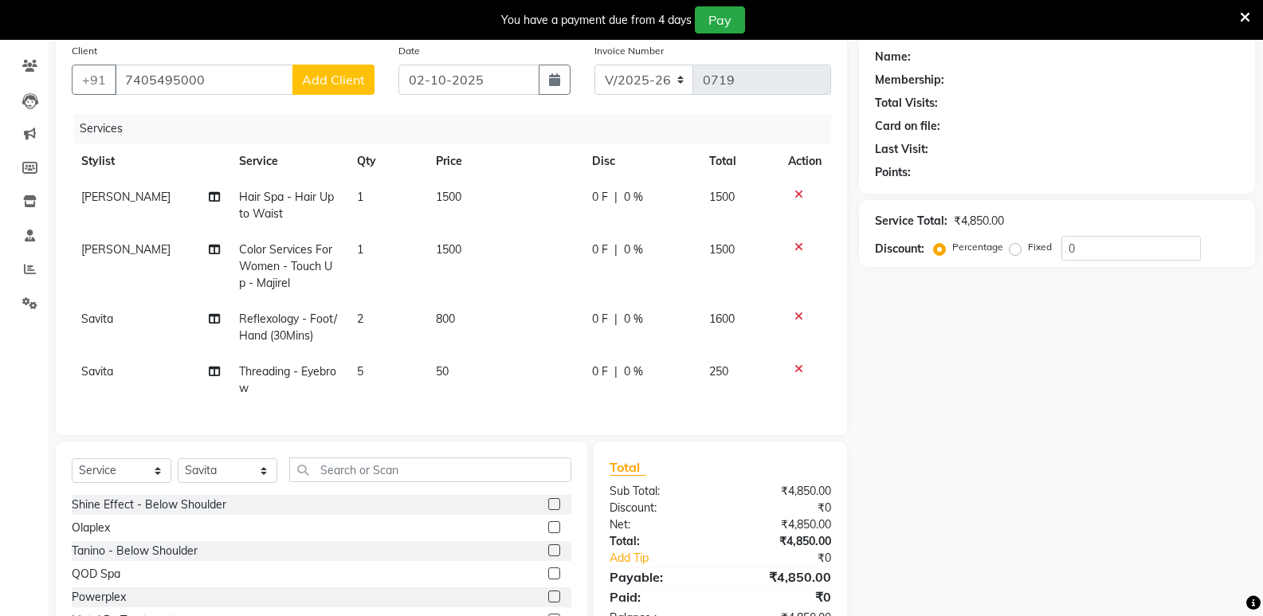
scroll to position [61, 0]
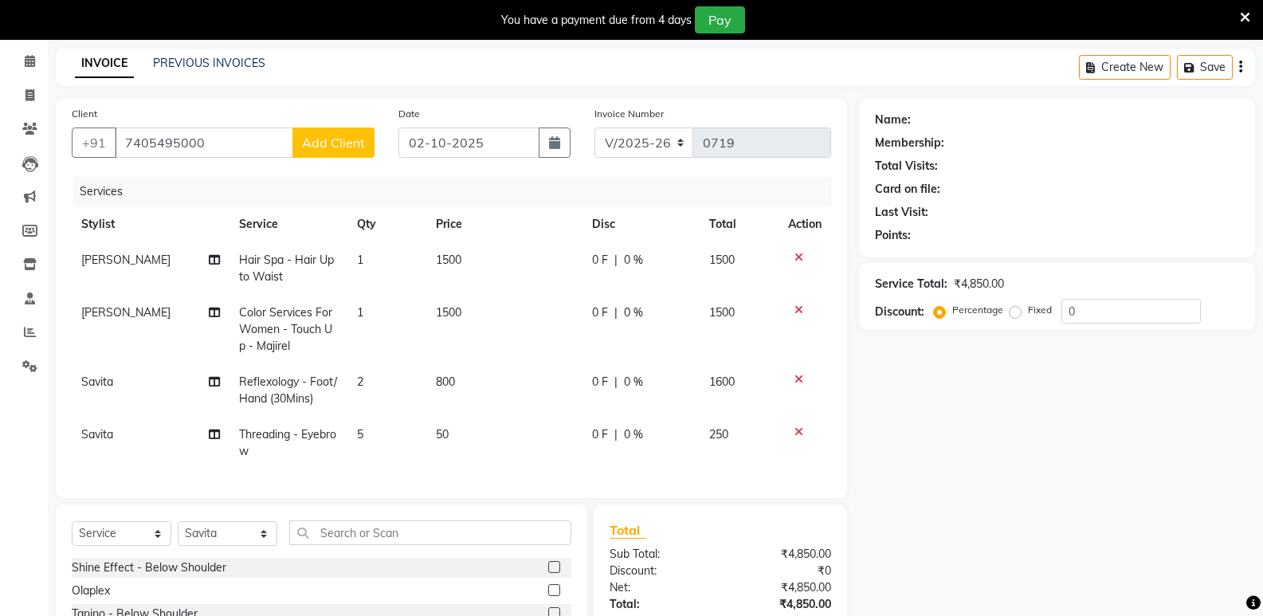
click at [597, 259] on span "0 F" at bounding box center [600, 260] width 16 height 17
select select "6947"
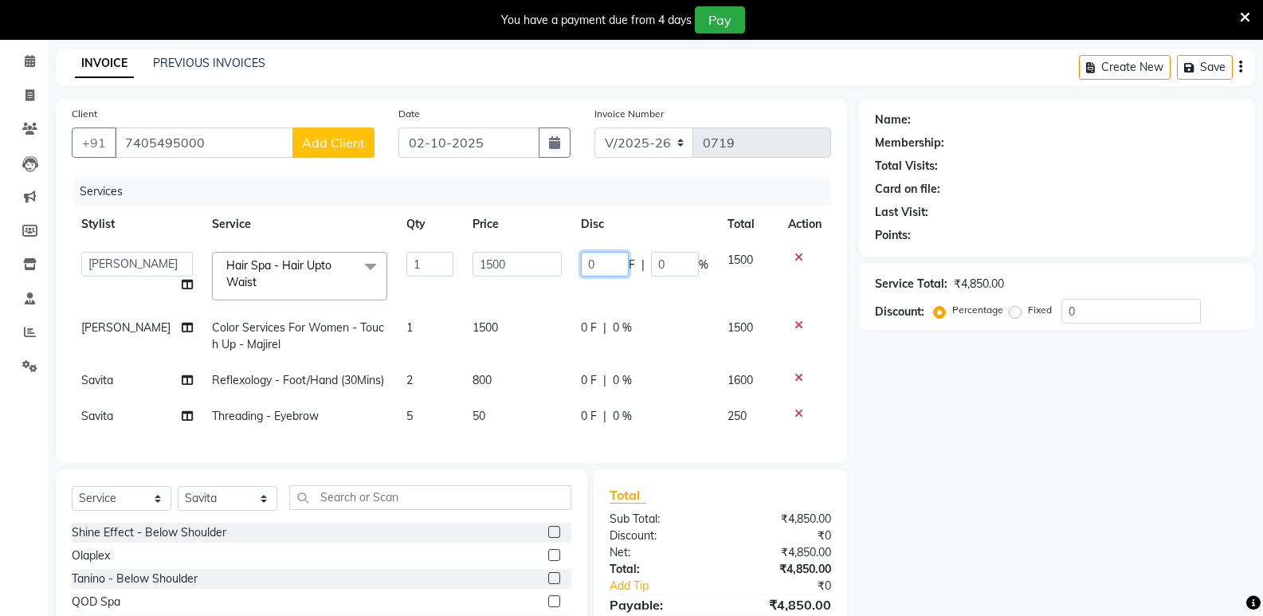
click at [581, 259] on input "0" at bounding box center [605, 264] width 48 height 25
type input "200"
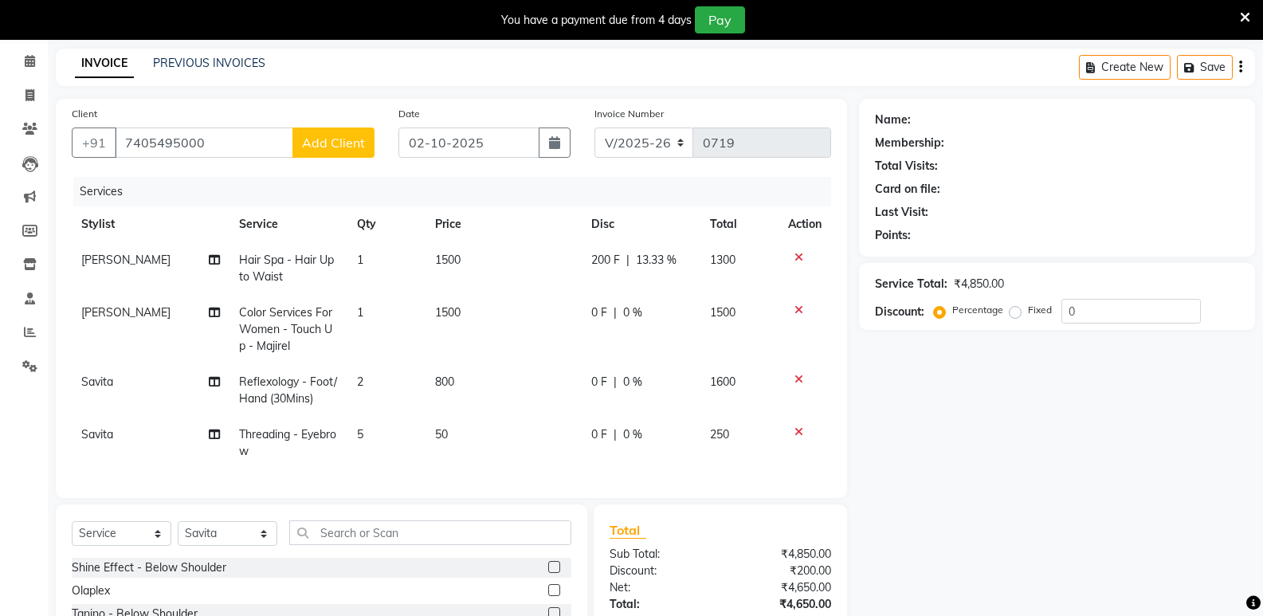
click at [575, 290] on tr "[PERSON_NAME] Hair Spa - Hair Upto Waist 1 1500 200 F | 13.33 % 1300" at bounding box center [451, 268] width 759 height 53
click at [594, 313] on span "0 F" at bounding box center [599, 312] width 16 height 17
select select "6947"
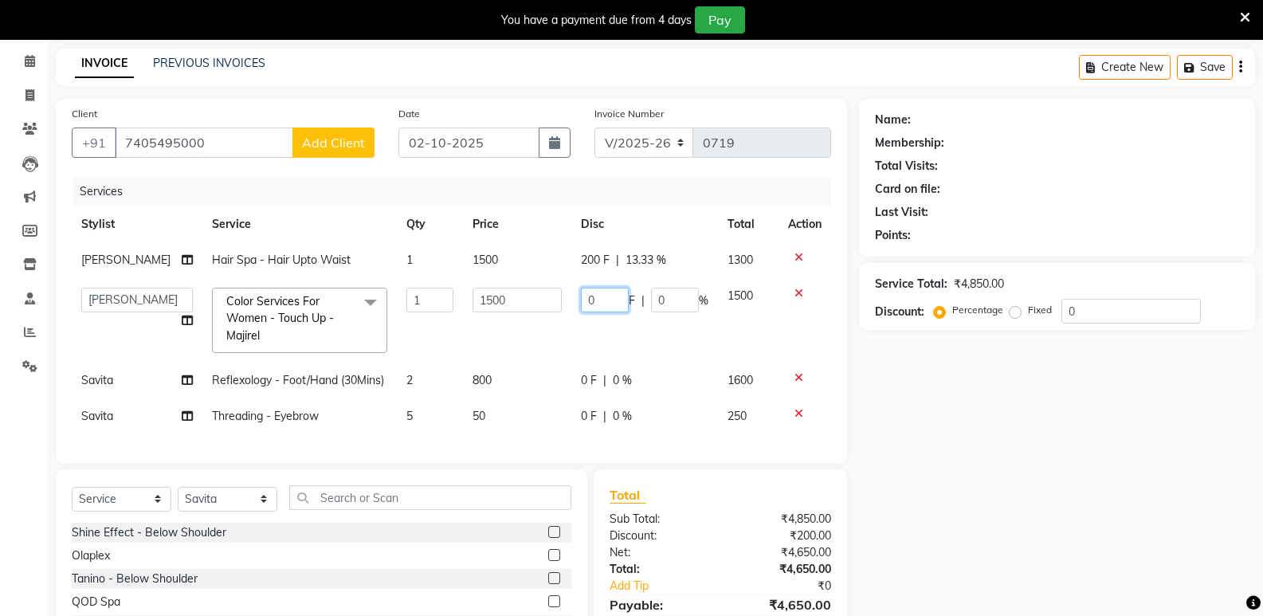
click at [581, 298] on input "0" at bounding box center [605, 300] width 48 height 25
type input "200"
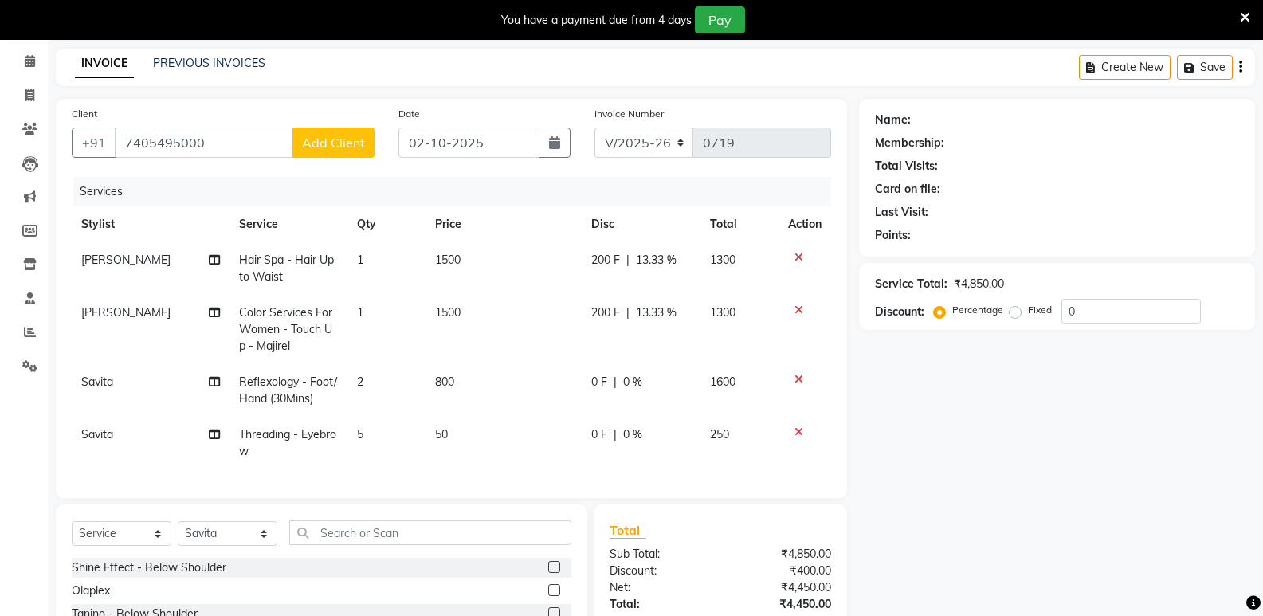
click at [569, 328] on tr "[PERSON_NAME] Color Services For Women - Touch Up - Majirel 1 1500 200 F | 13.3…" at bounding box center [451, 329] width 759 height 69
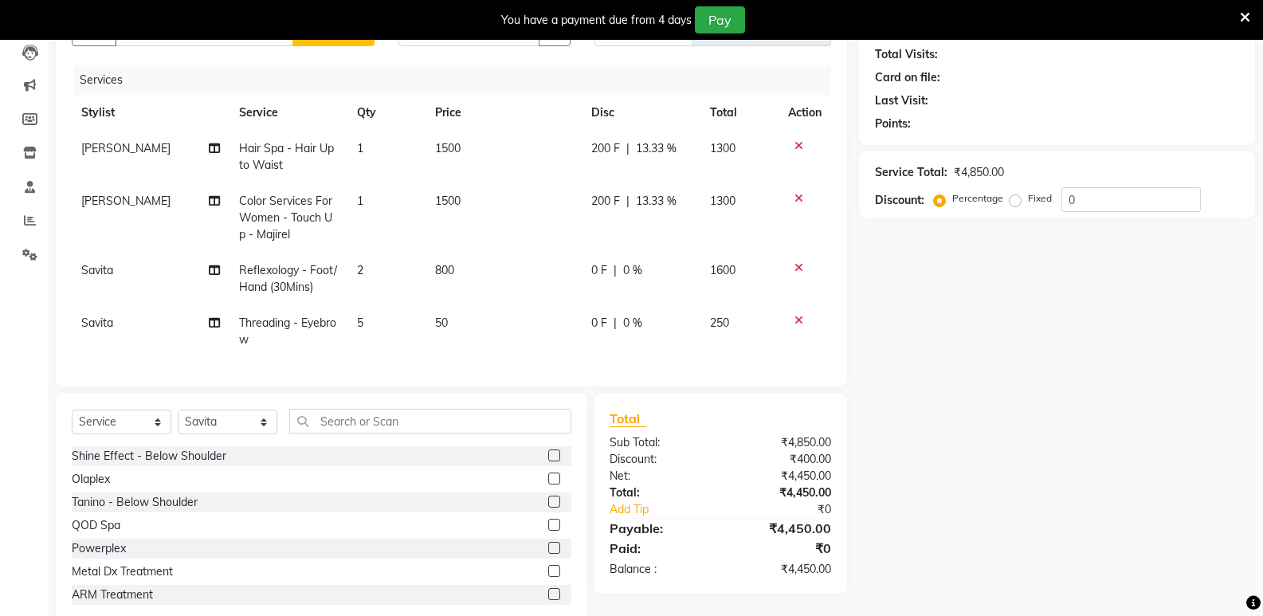
scroll to position [220, 0]
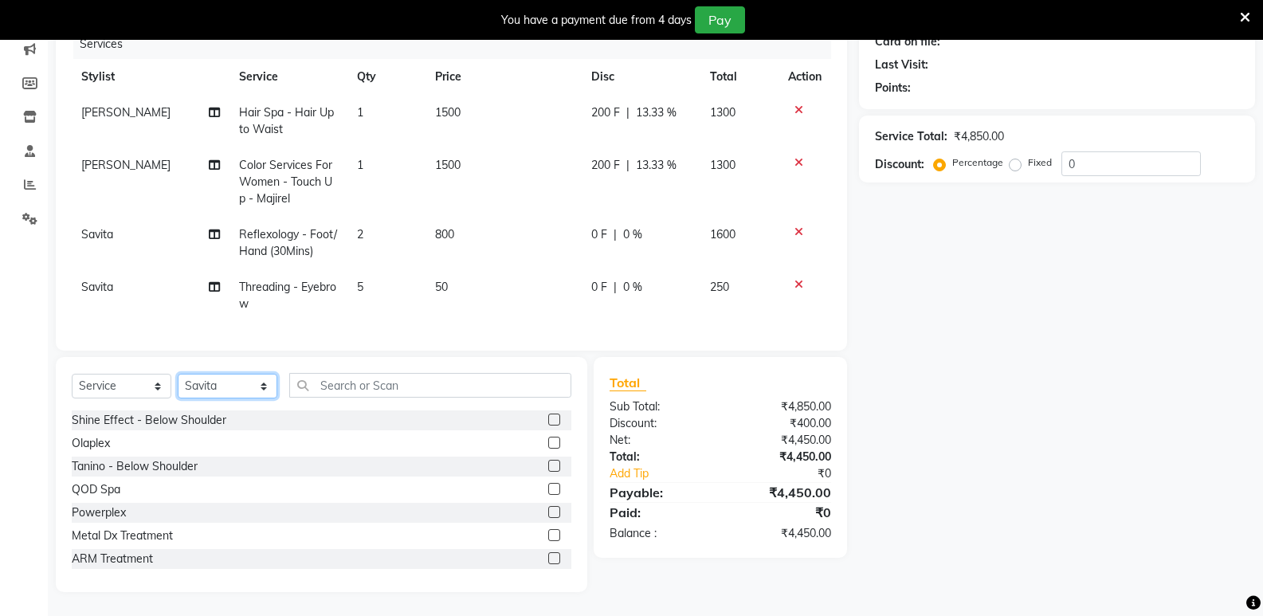
click at [205, 382] on select "Select Stylist Aarti [PERSON_NAME] Sachin [PERSON_NAME]" at bounding box center [228, 386] width 100 height 25
select select "18793"
click at [178, 374] on select "Select Stylist Aarti [PERSON_NAME] Sachin [PERSON_NAME]" at bounding box center [228, 386] width 100 height 25
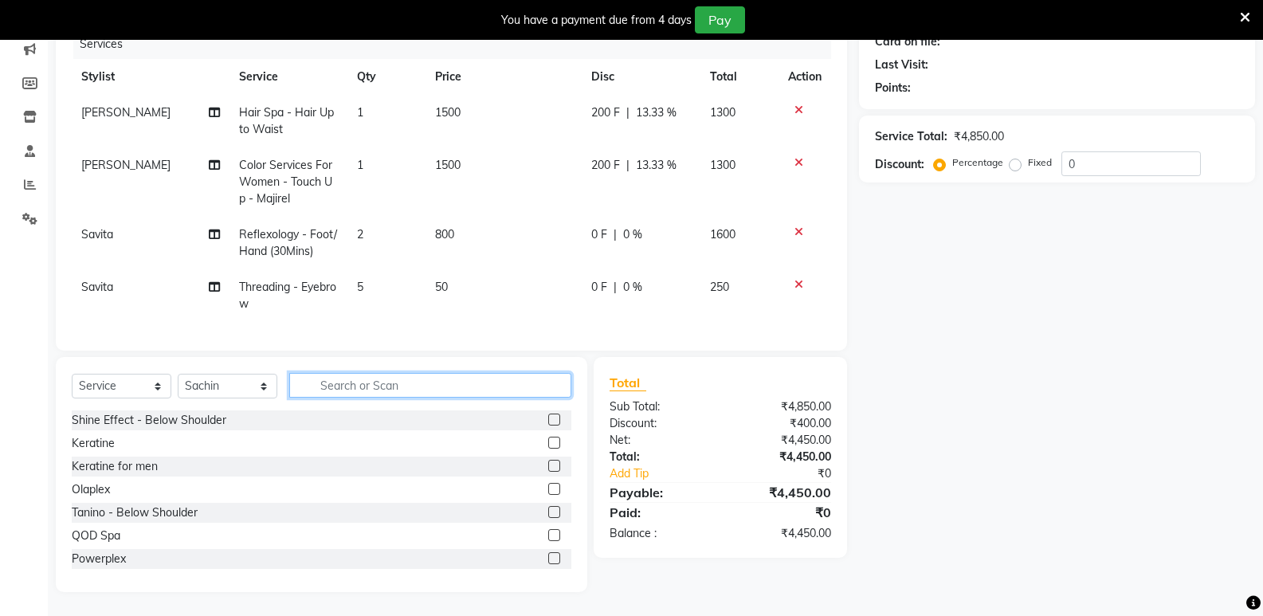
click at [343, 383] on input "text" at bounding box center [430, 385] width 282 height 25
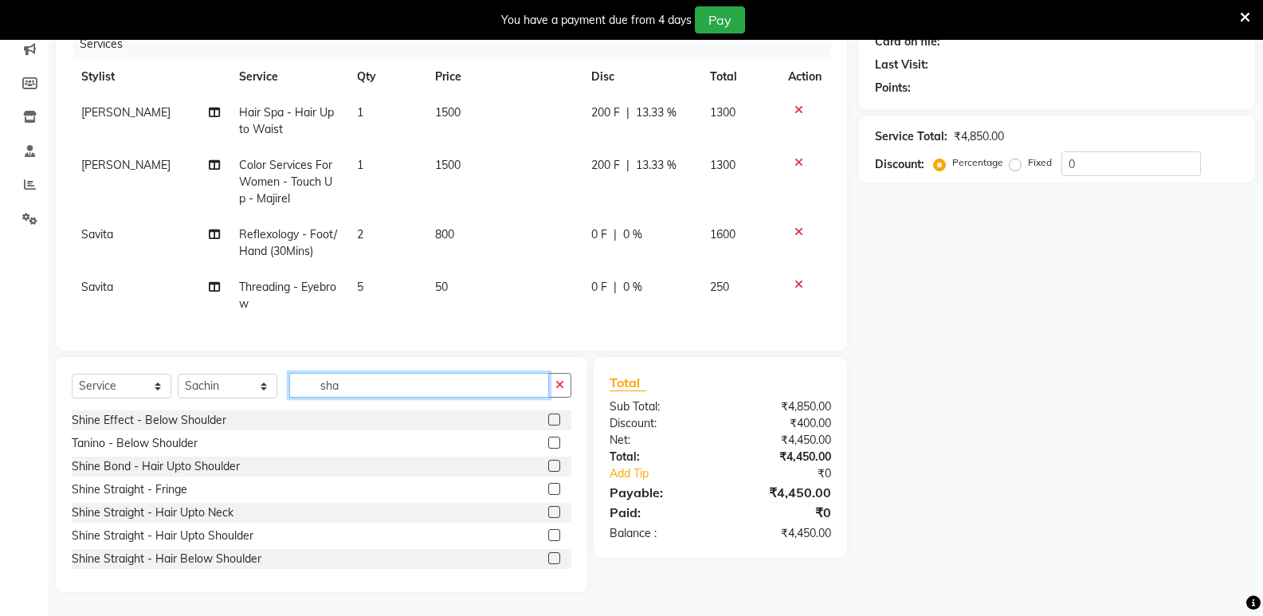
scroll to position [186, 0]
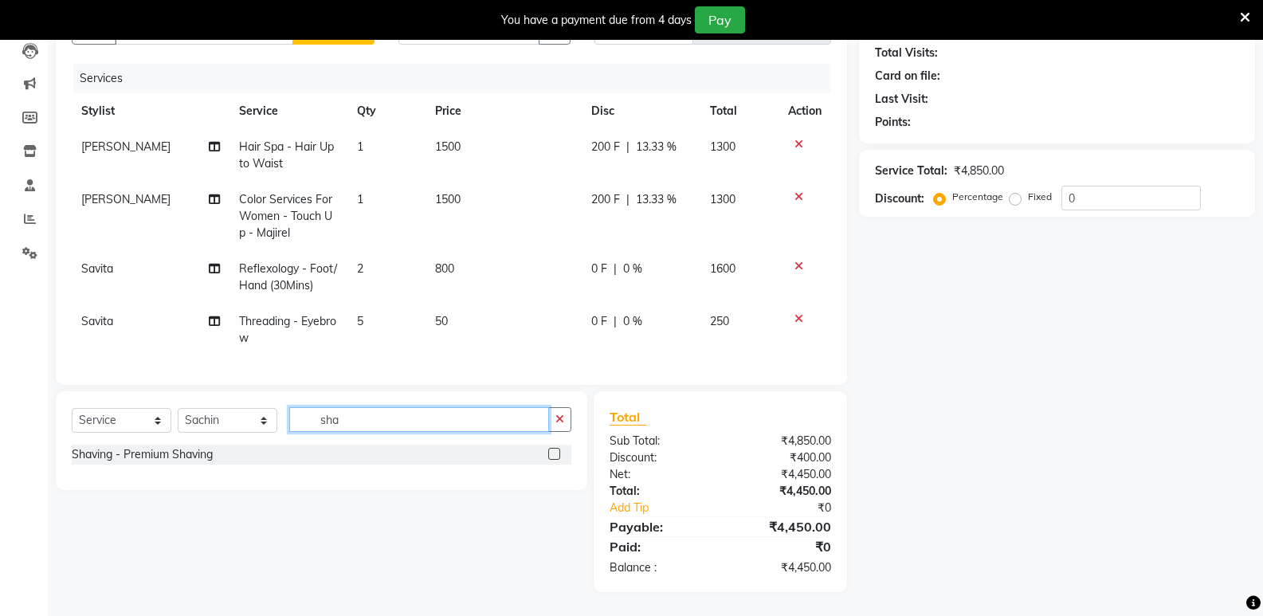
type input "sha"
click at [550, 453] on label at bounding box center [554, 454] width 12 height 12
click at [550, 453] on input "checkbox" at bounding box center [553, 454] width 10 height 10
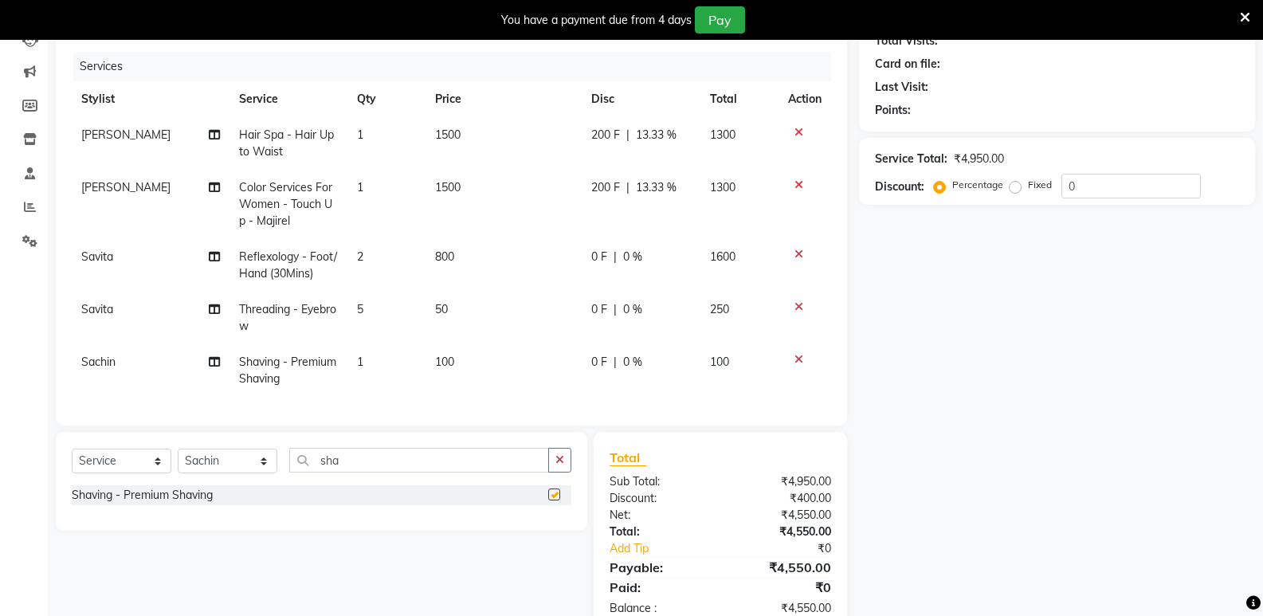
checkbox input "false"
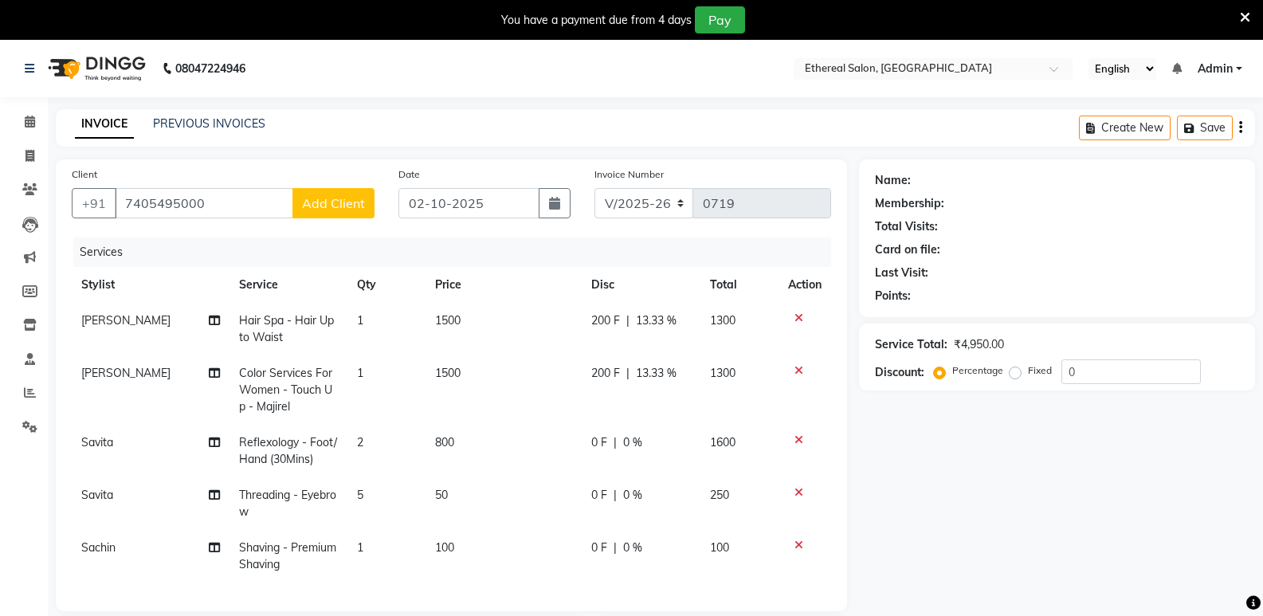
scroll to position [238, 0]
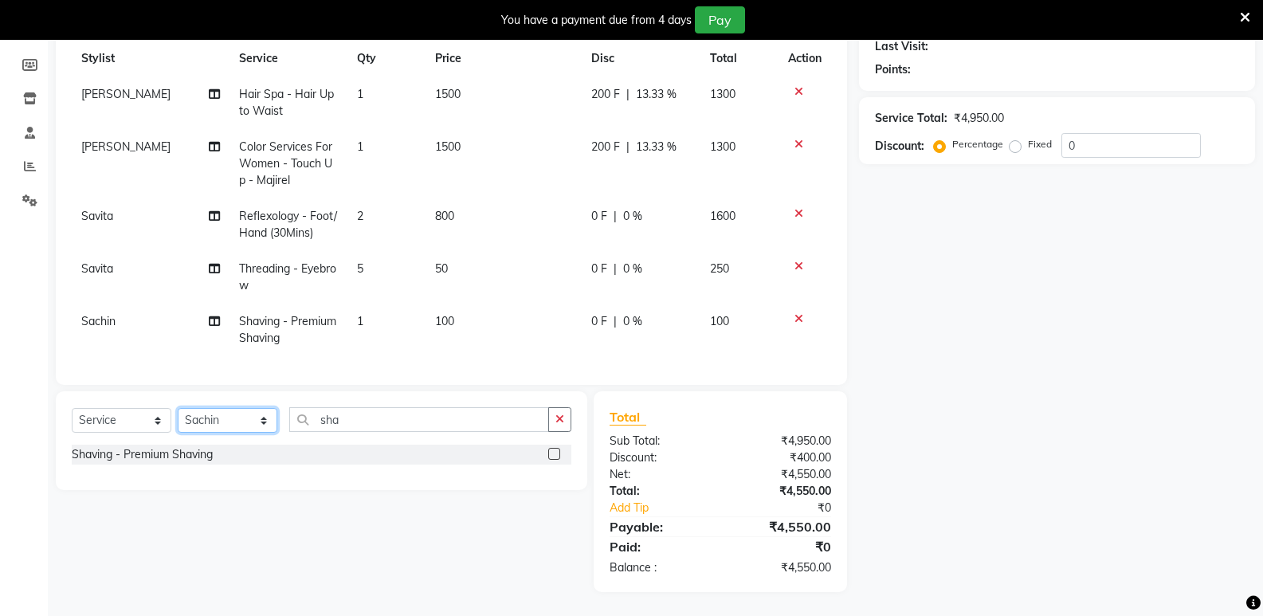
click at [218, 419] on select "Select Stylist Aarti [PERSON_NAME] Sachin [PERSON_NAME]" at bounding box center [228, 420] width 100 height 25
select select "6951"
click at [178, 408] on select "Select Stylist Aarti [PERSON_NAME] Sachin [PERSON_NAME]" at bounding box center [228, 420] width 100 height 25
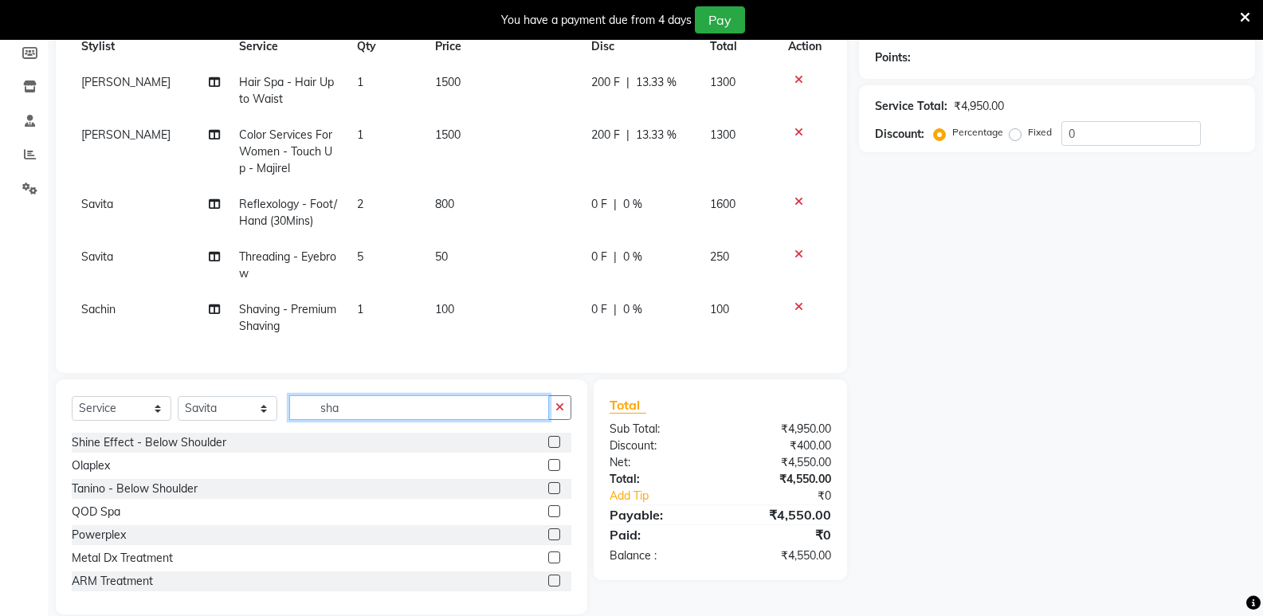
click at [355, 417] on input "sha" at bounding box center [419, 407] width 260 height 25
type input "s"
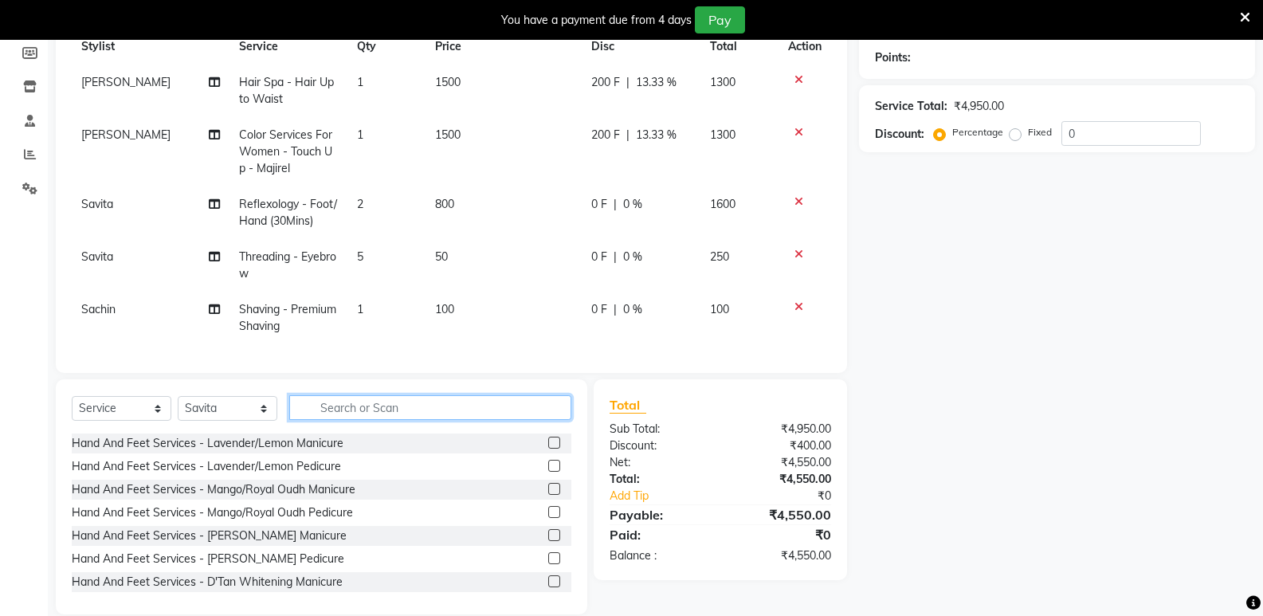
scroll to position [996, 0]
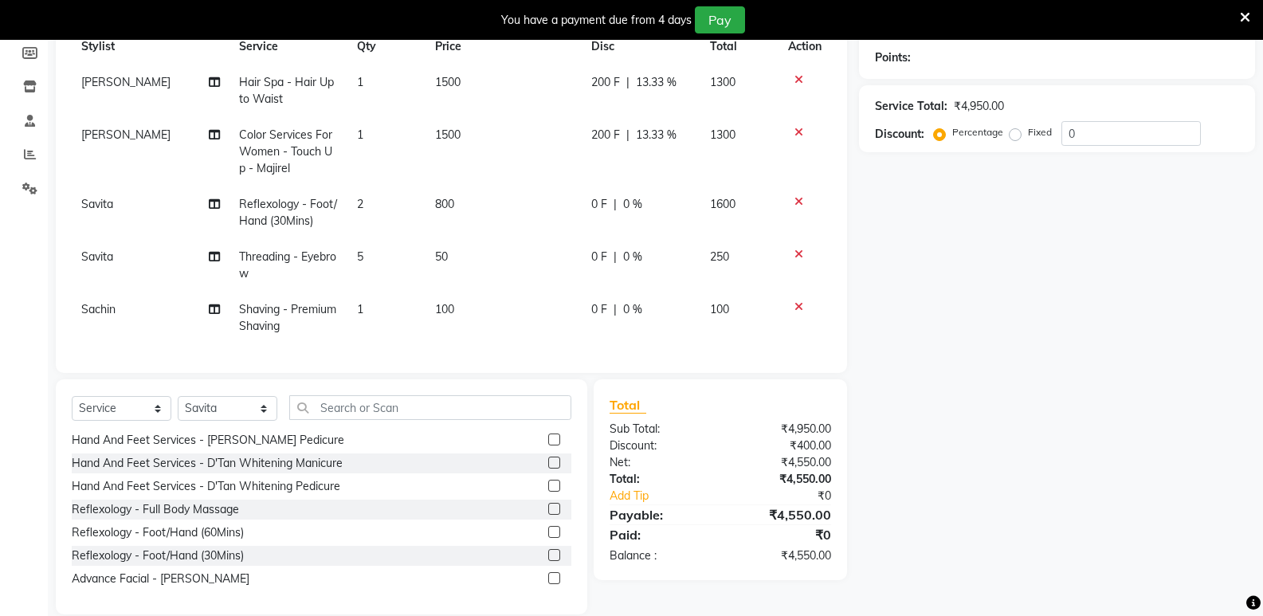
click at [548, 561] on label at bounding box center [554, 555] width 12 height 12
click at [548, 561] on input "checkbox" at bounding box center [553, 556] width 10 height 10
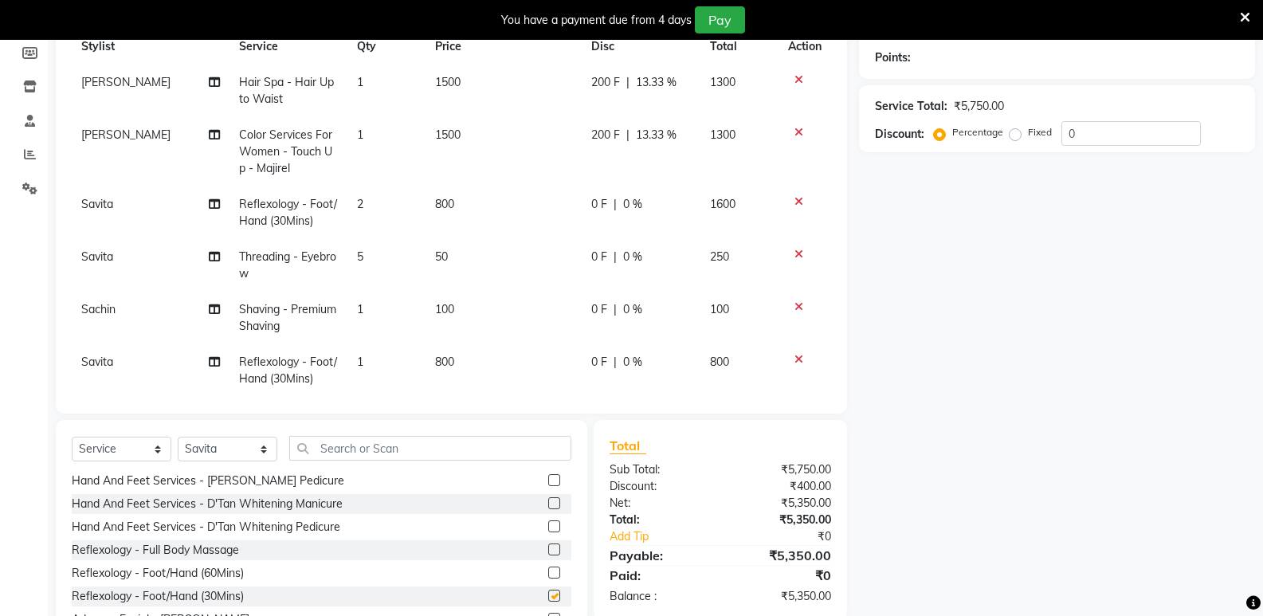
checkbox input "false"
click at [359, 204] on td "2" at bounding box center [386, 212] width 78 height 53
select select "6951"
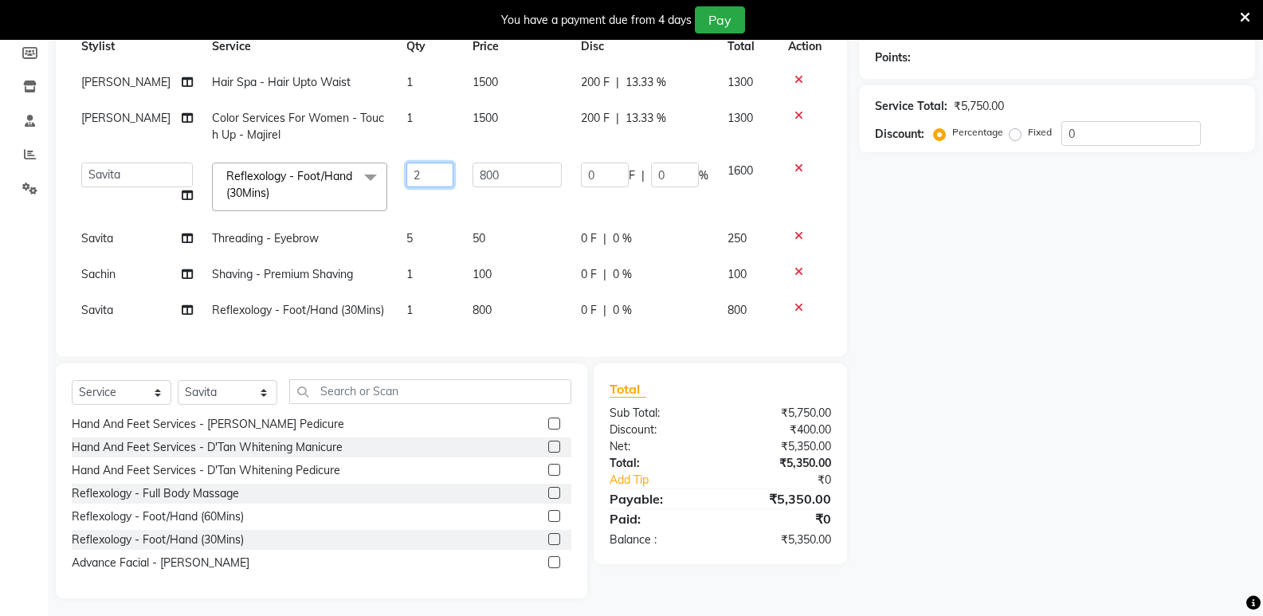
click at [415, 172] on input "2" at bounding box center [429, 175] width 47 height 25
type input "1"
click at [427, 211] on tr "Aarti [PERSON_NAME] Sachin [PERSON_NAME] Reflexology - Foot/Hand (30Mins) x Shi…" at bounding box center [451, 187] width 759 height 68
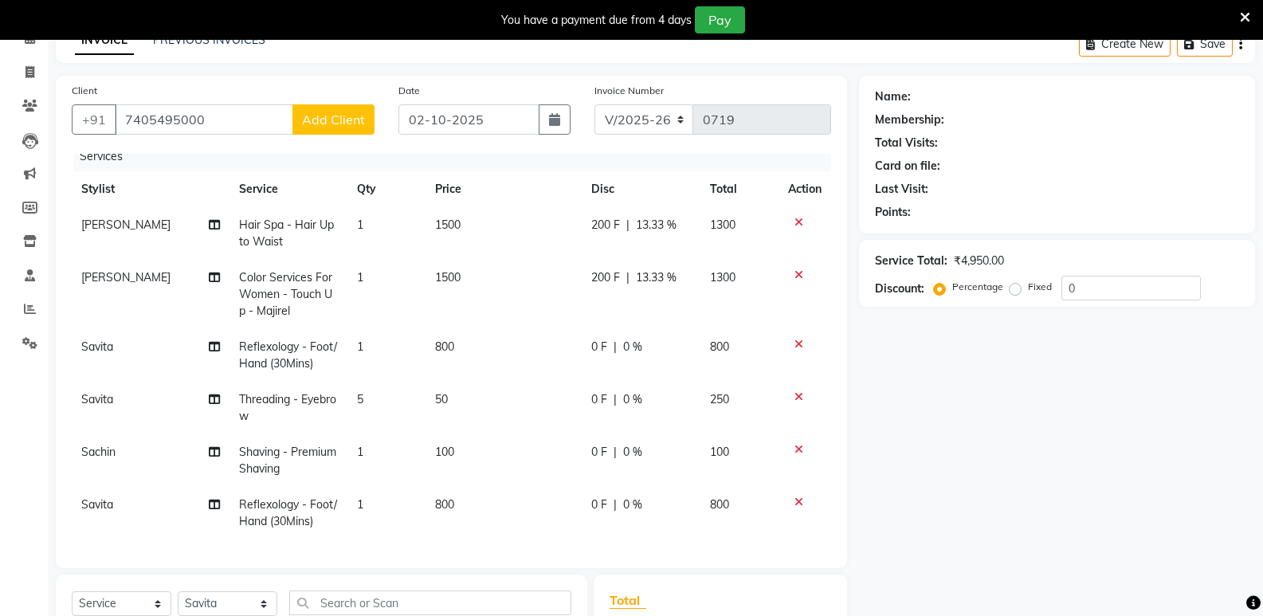
scroll to position [62, 0]
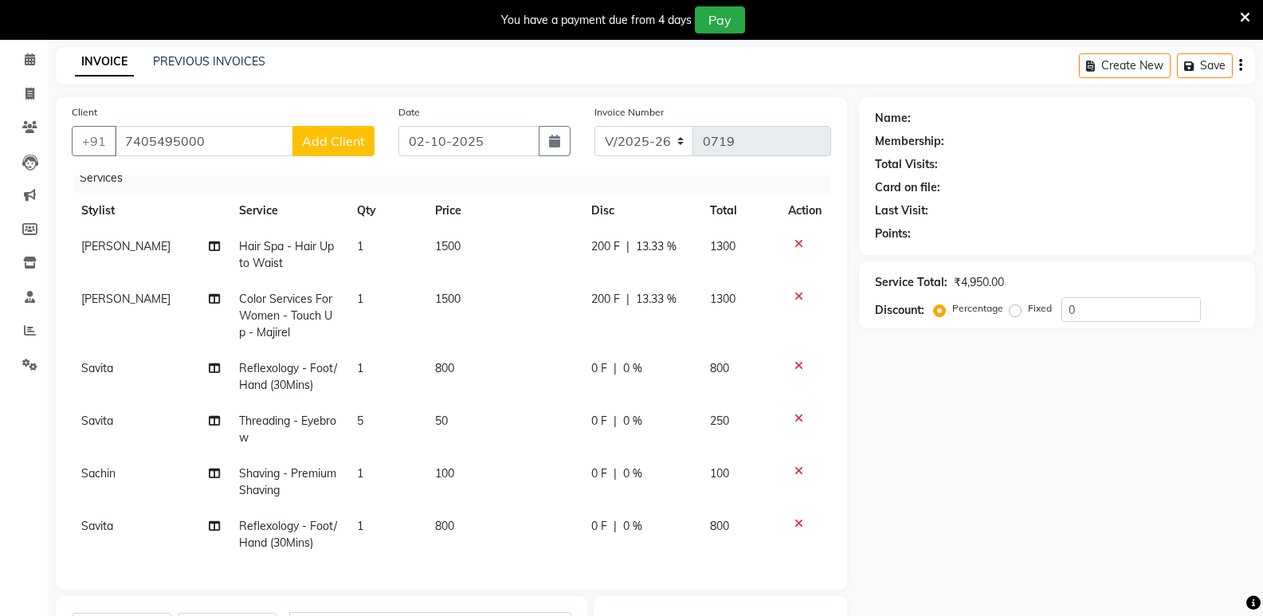
click at [1262, 253] on html "08047224946 Select Location × Ethereal Salon, Malad English ENGLISH Español الع…" at bounding box center [631, 246] width 1263 height 616
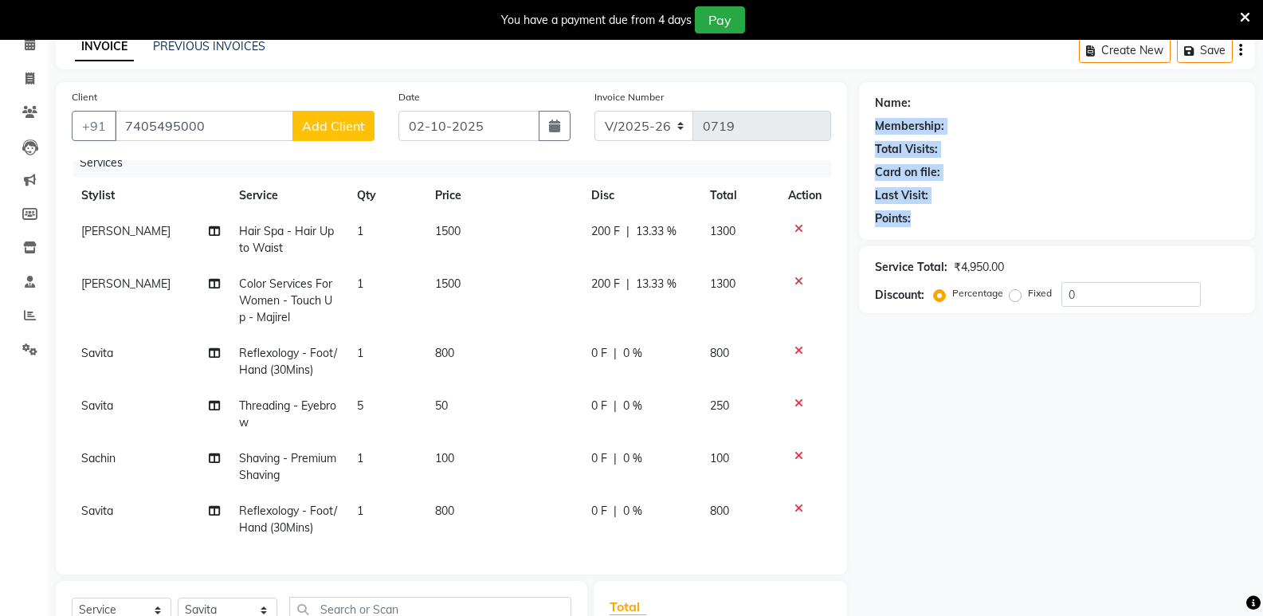
scroll to position [84, 0]
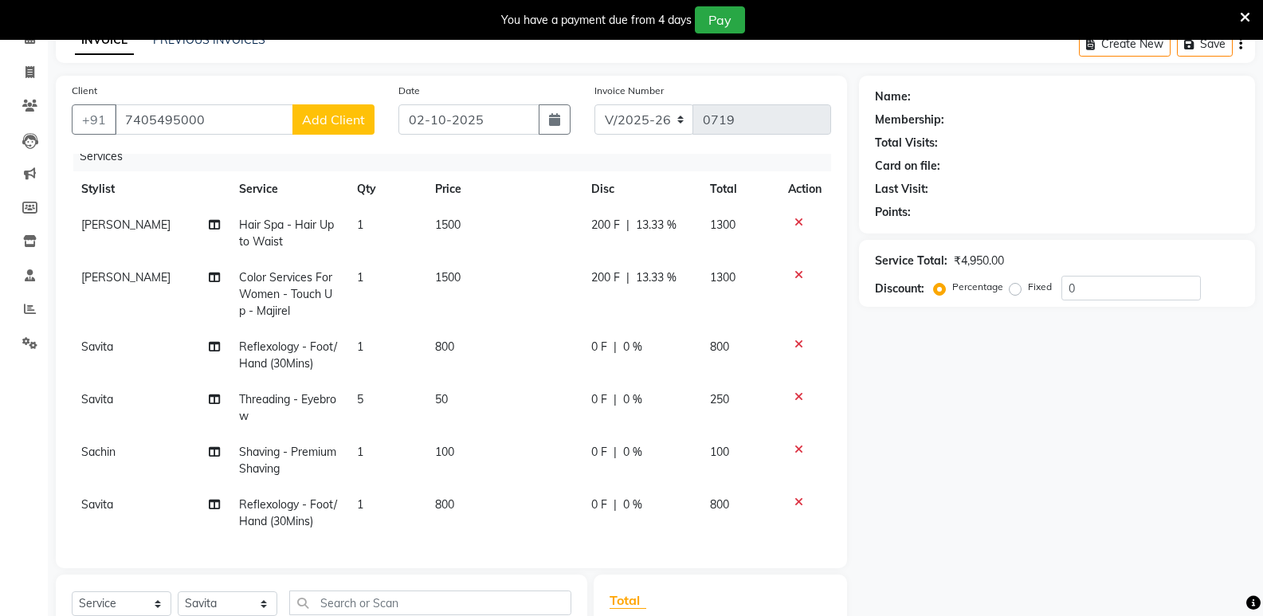
click at [1246, 16] on icon at bounding box center [1245, 17] width 10 height 14
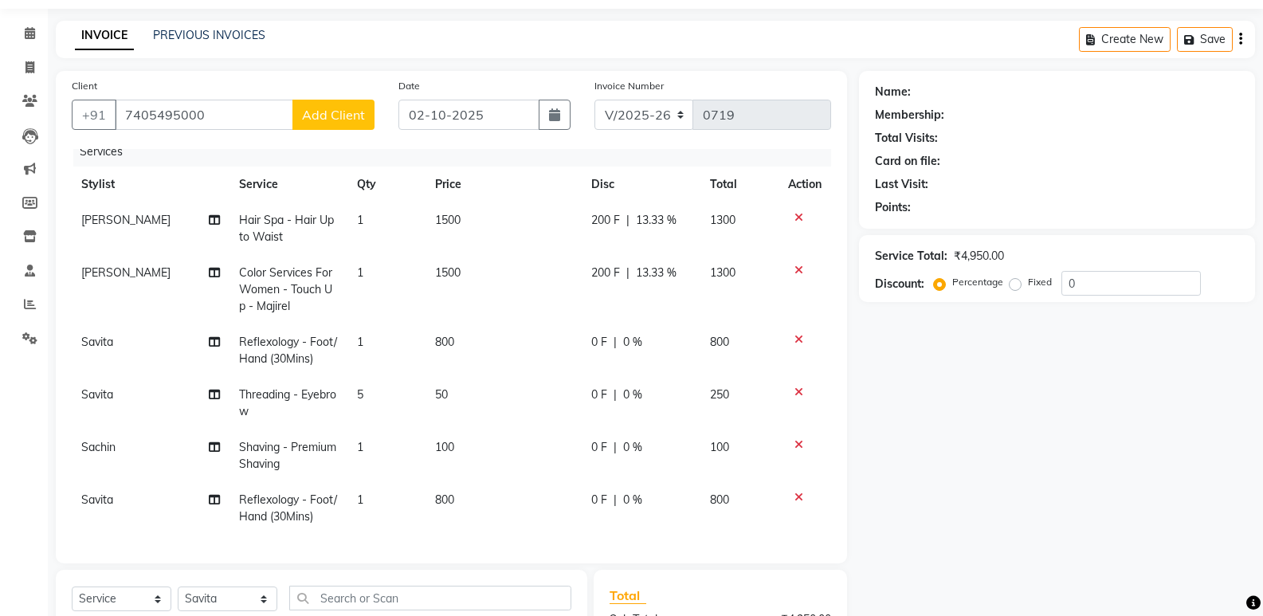
scroll to position [0, 0]
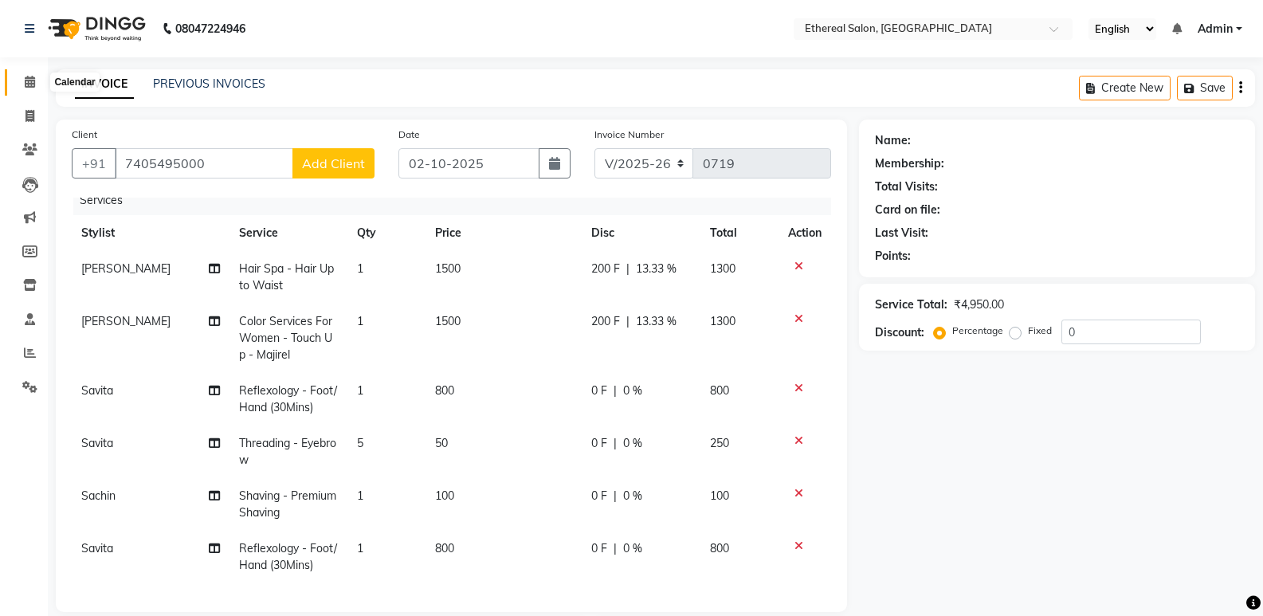
click at [31, 80] on icon at bounding box center [30, 82] width 10 height 12
click at [1108, 88] on button "Create New" at bounding box center [1125, 88] width 92 height 25
select select "533"
select select "service"
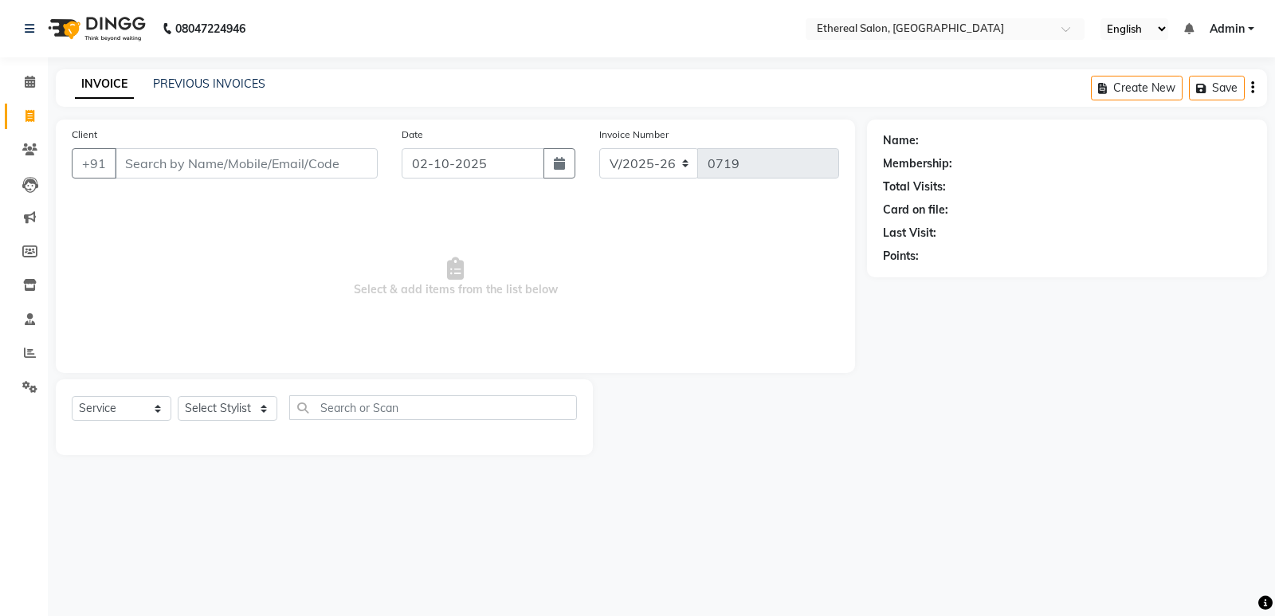
click at [146, 165] on input "Client" at bounding box center [246, 163] width 263 height 30
click at [166, 165] on input "Client" at bounding box center [246, 163] width 263 height 30
type input "9967809091"
click at [333, 159] on span "Add Client" at bounding box center [336, 163] width 63 height 16
select select "22"
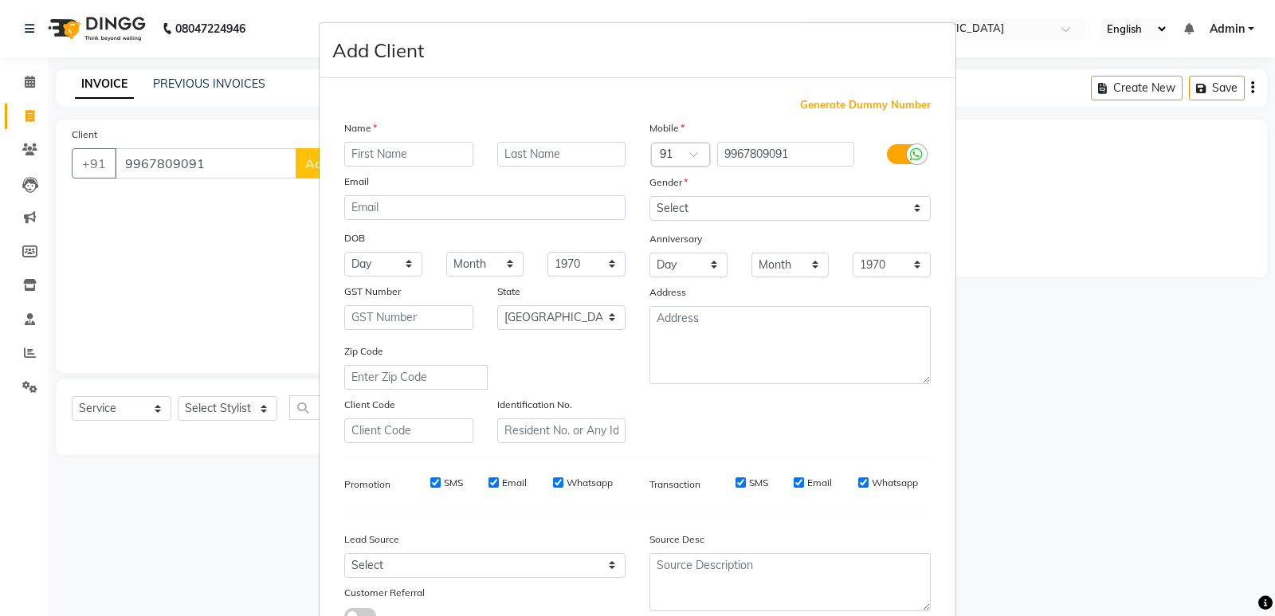
click at [401, 162] on input "text" at bounding box center [408, 154] width 129 height 25
click at [365, 157] on input "text" at bounding box center [408, 154] width 129 height 25
type input "k"
click at [359, 153] on input "Khalyanam" at bounding box center [408, 154] width 129 height 25
type input "Kalyanam"
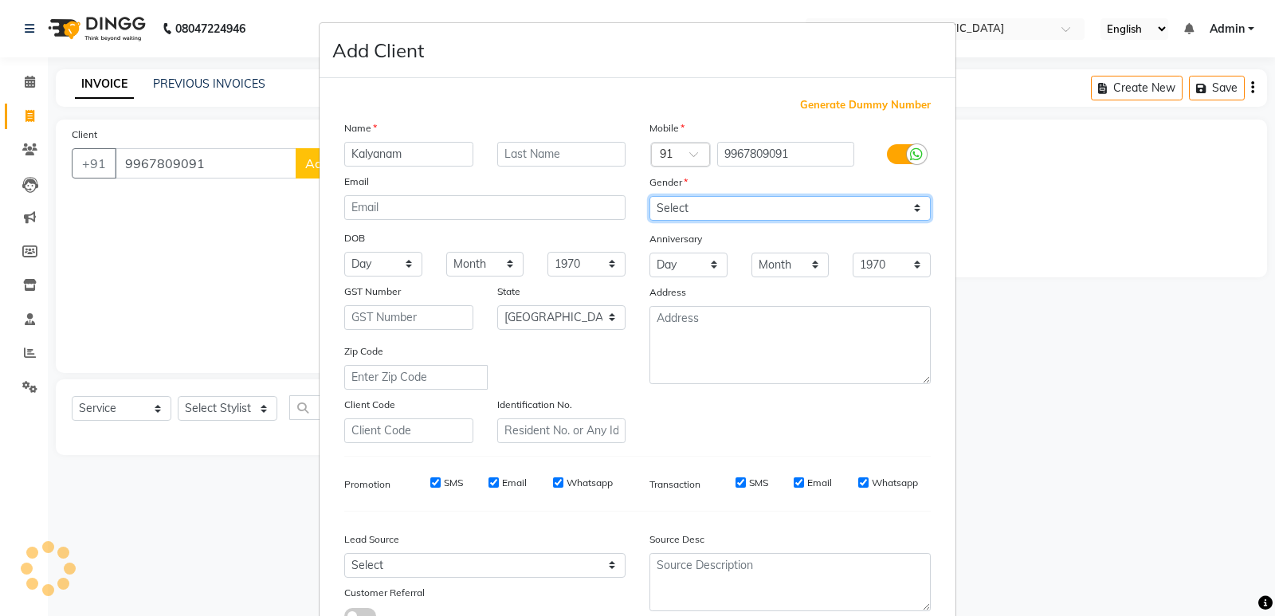
click at [696, 208] on select "Select [DEMOGRAPHIC_DATA] [DEMOGRAPHIC_DATA] Other Prefer Not To Say" at bounding box center [789, 208] width 281 height 25
select select "[DEMOGRAPHIC_DATA]"
click at [649, 196] on select "Select [DEMOGRAPHIC_DATA] [DEMOGRAPHIC_DATA] Other Prefer Not To Say" at bounding box center [789, 208] width 281 height 25
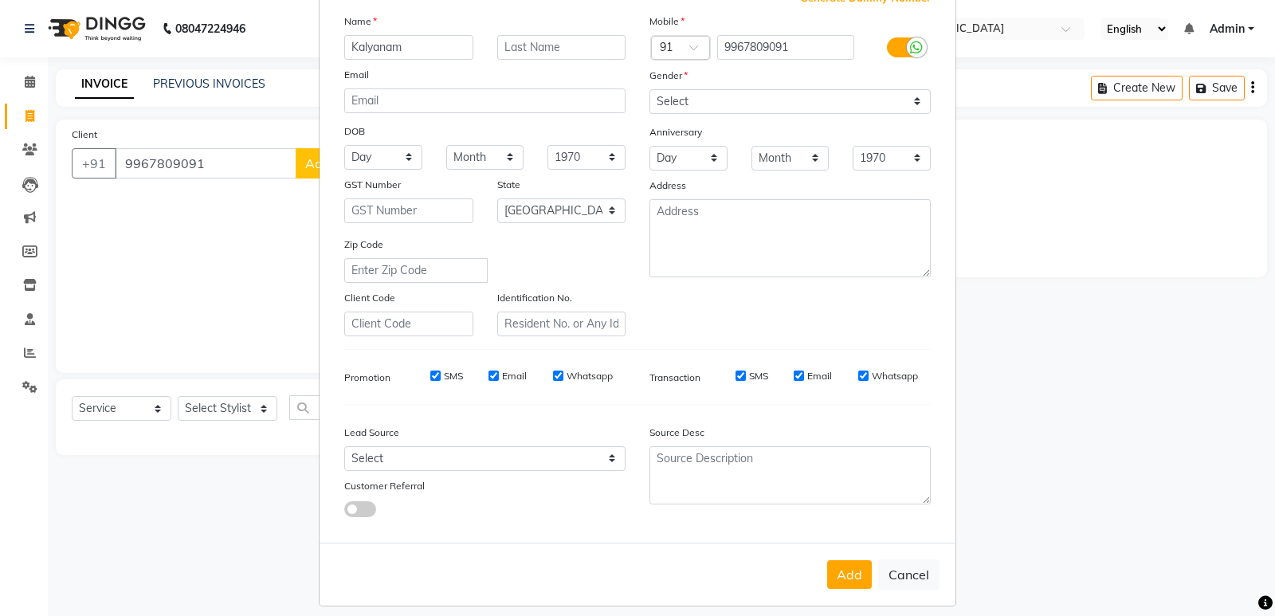
scroll to position [120, 0]
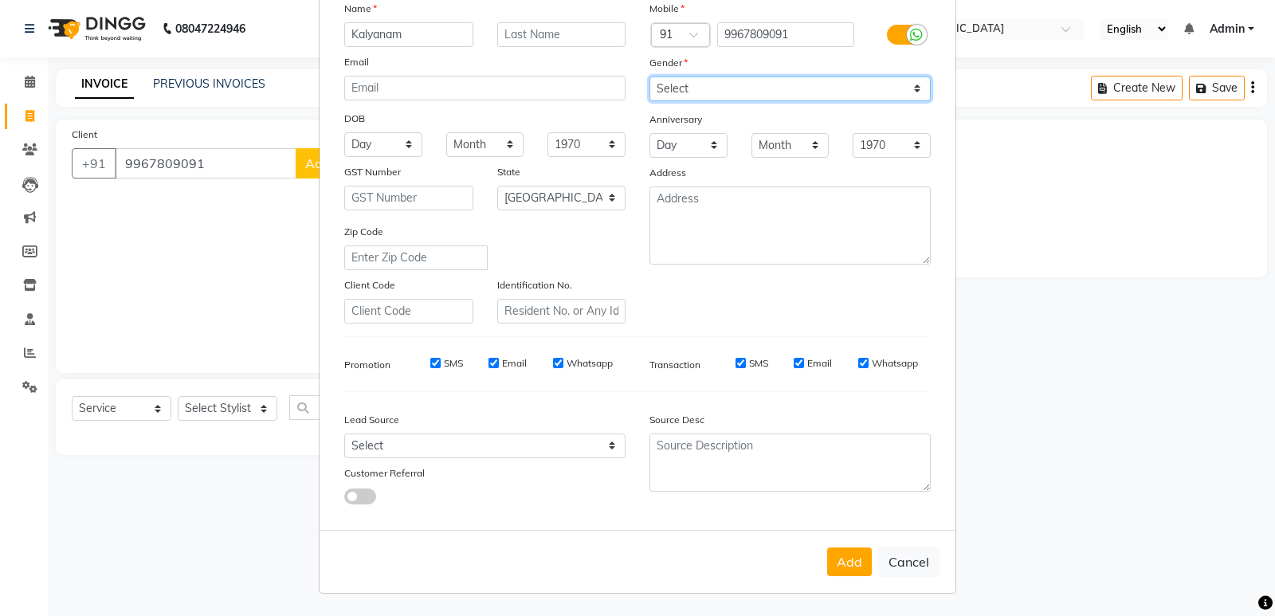
drag, startPoint x: 667, startPoint y: 85, endPoint x: 689, endPoint y: 100, distance: 26.3
click at [667, 85] on select "Select [DEMOGRAPHIC_DATA] [DEMOGRAPHIC_DATA] Other Prefer Not To Say" at bounding box center [789, 89] width 281 height 25
